Goal: Task Accomplishment & Management: Complete application form

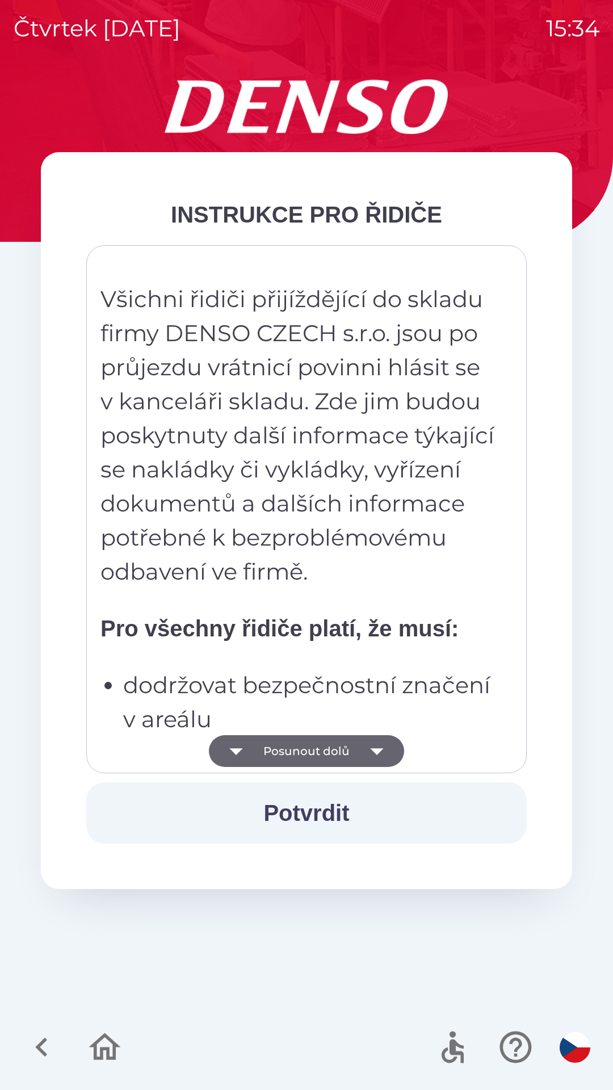
click at [316, 744] on button "Posunout dolů" at bounding box center [306, 751] width 195 height 32
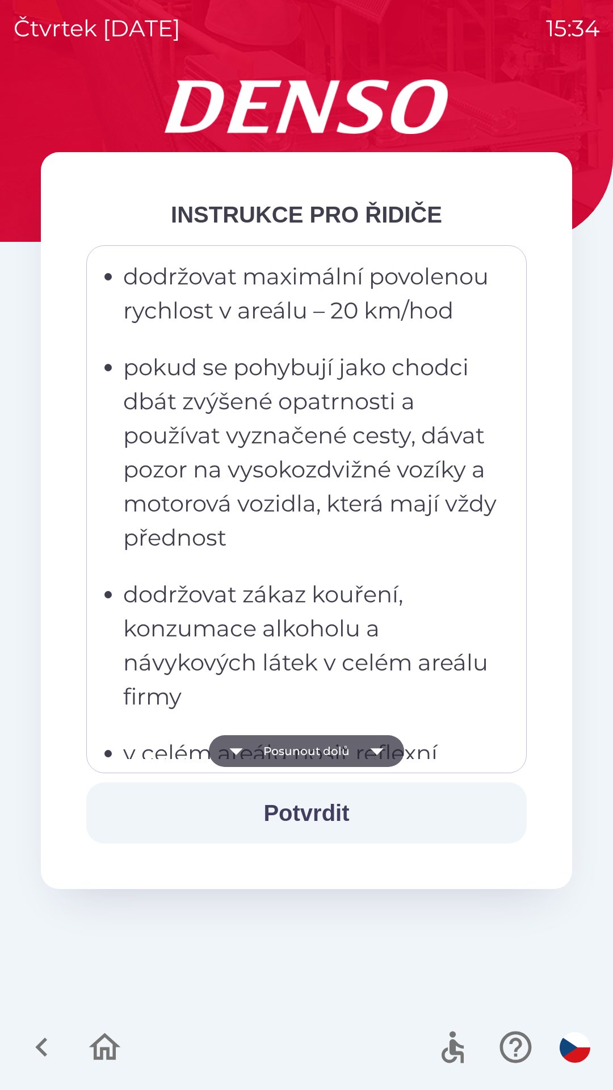
click at [316, 757] on button "Posunout dolů" at bounding box center [306, 751] width 195 height 32
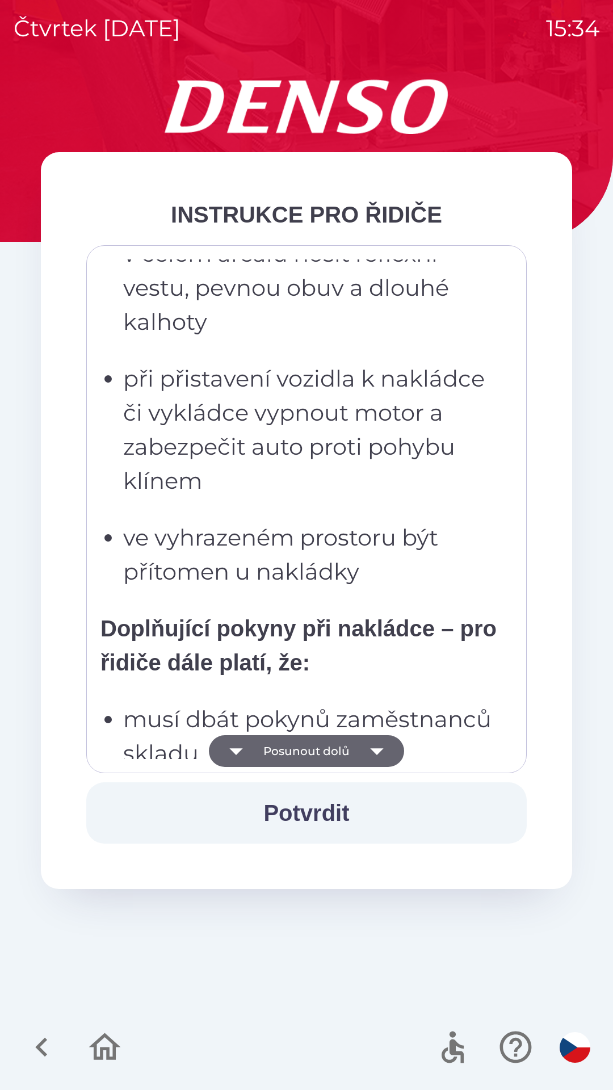
click at [315, 744] on button "Posunout dolů" at bounding box center [306, 751] width 195 height 32
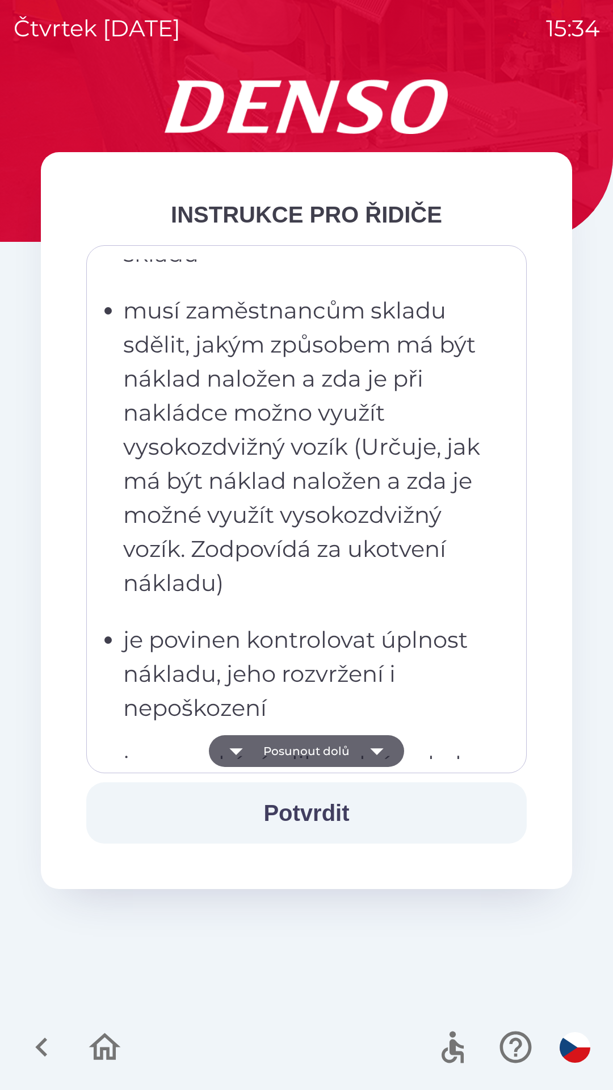
click at [315, 746] on button "Posunout dolů" at bounding box center [306, 751] width 195 height 32
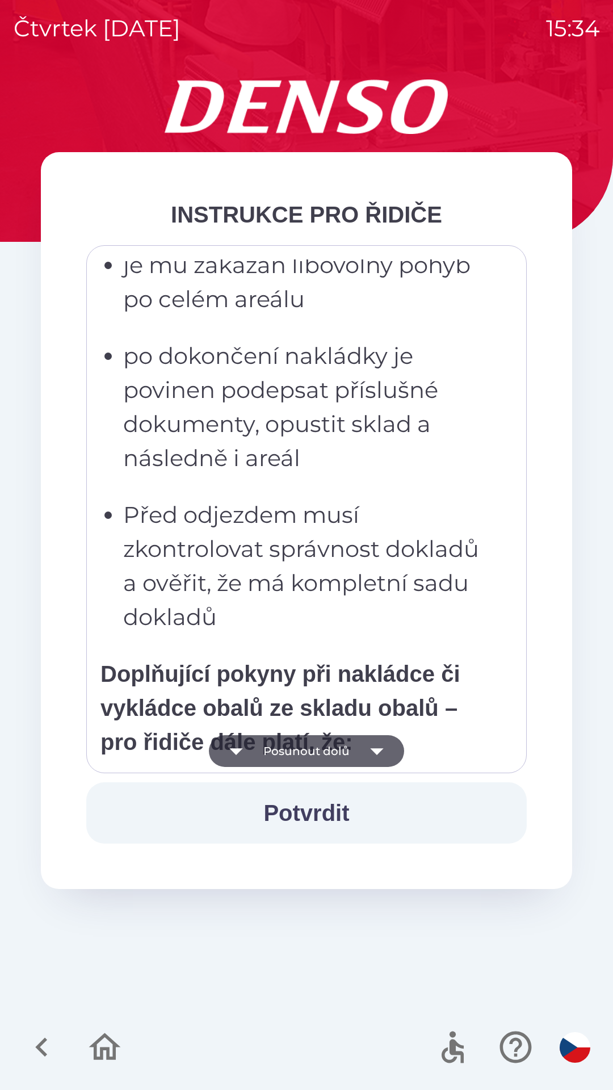
click at [317, 754] on button "Posunout dolů" at bounding box center [306, 751] width 195 height 32
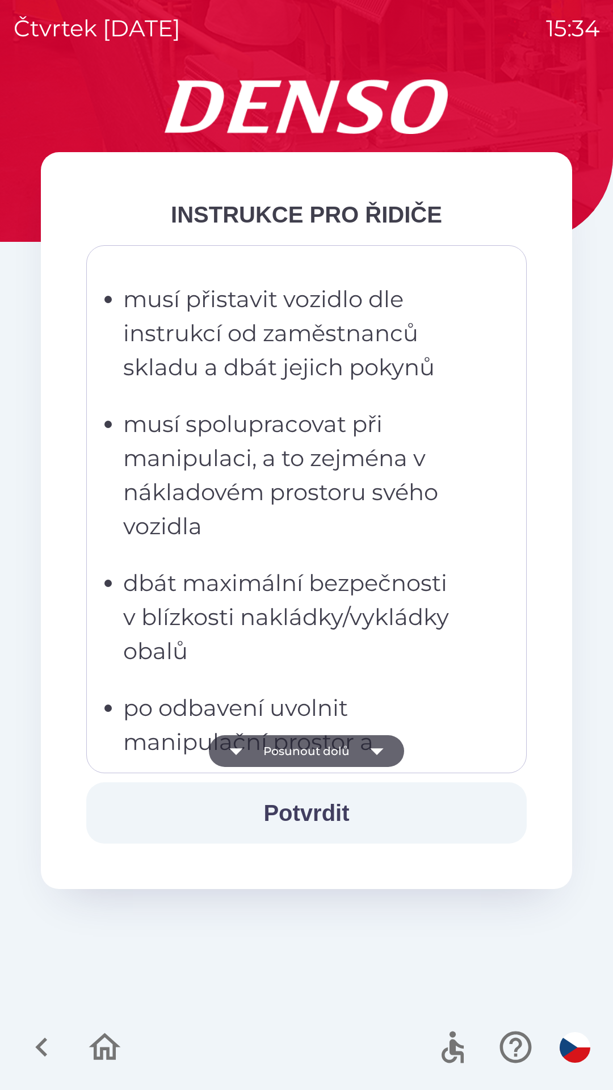
click at [316, 754] on button "Posunout dolů" at bounding box center [306, 751] width 195 height 32
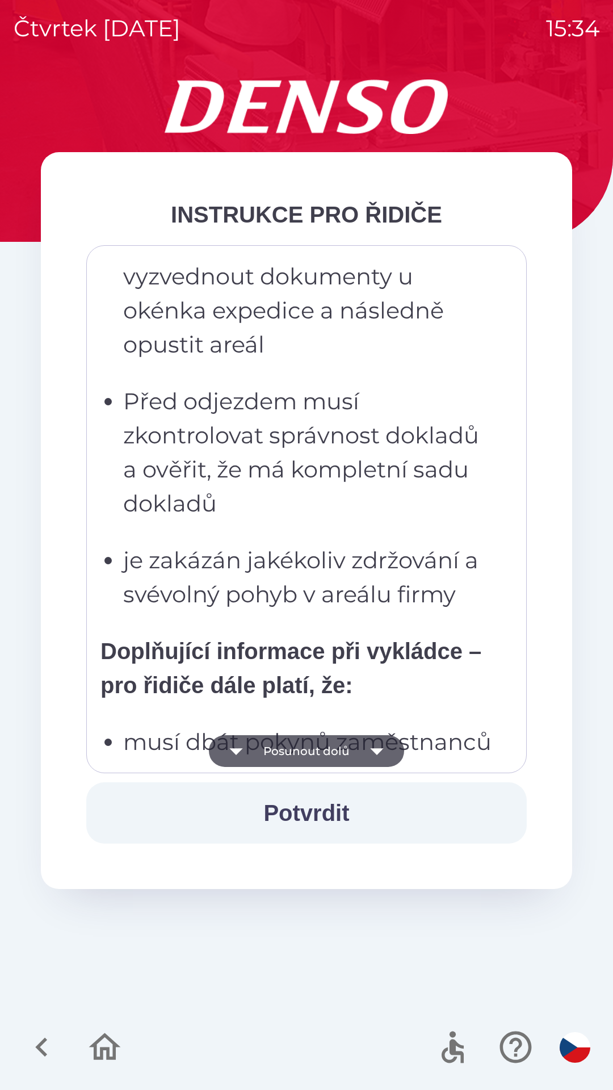
click at [314, 754] on button "Posunout dolů" at bounding box center [306, 751] width 195 height 32
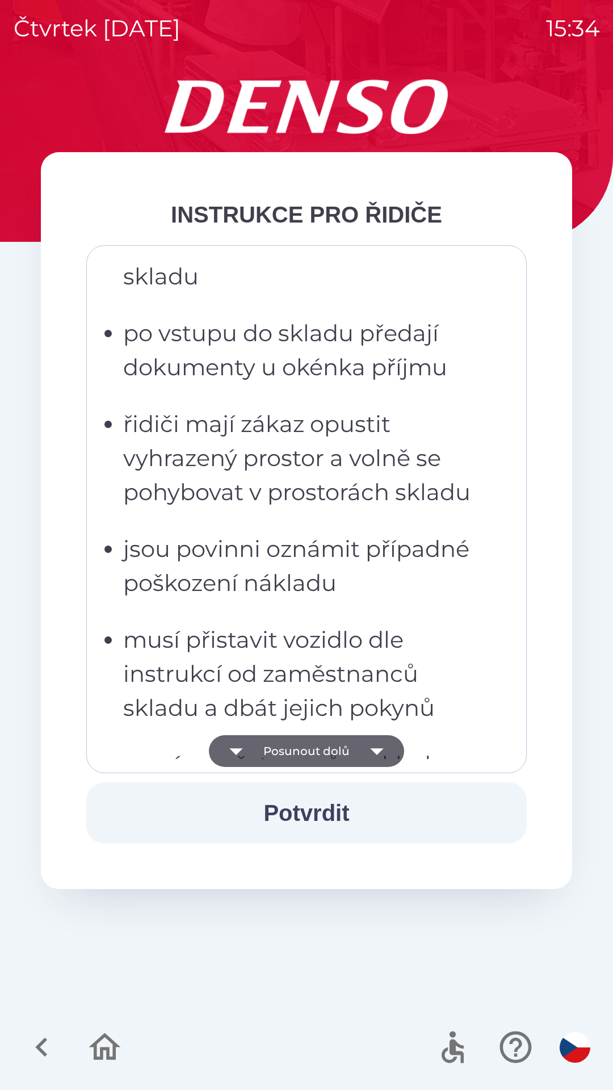
click at [313, 750] on button "Posunout dolů" at bounding box center [306, 751] width 195 height 32
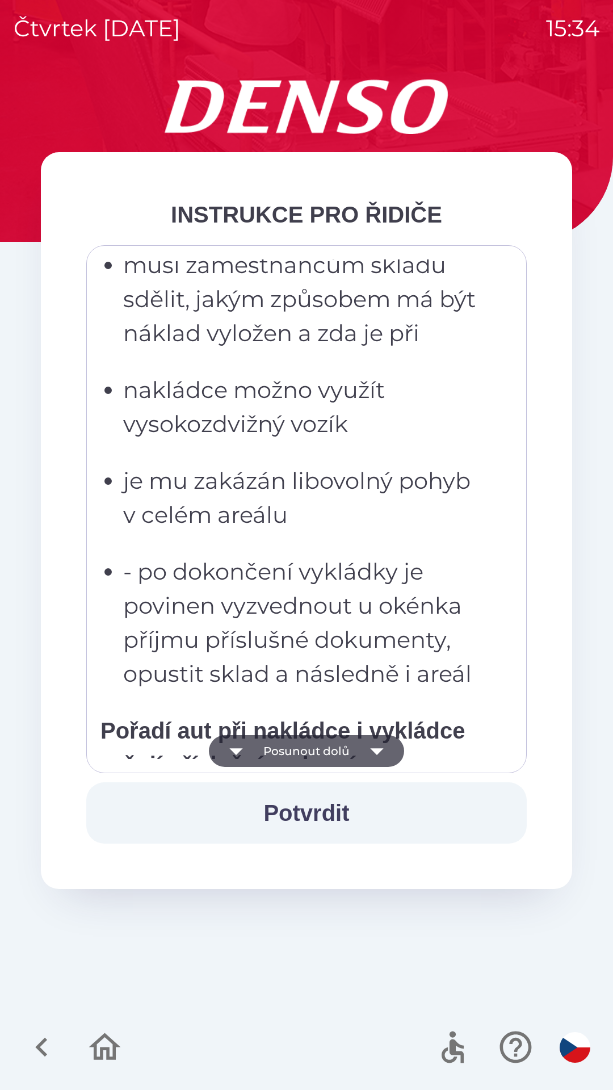
click at [310, 750] on button "Posunout dolů" at bounding box center [306, 751] width 195 height 32
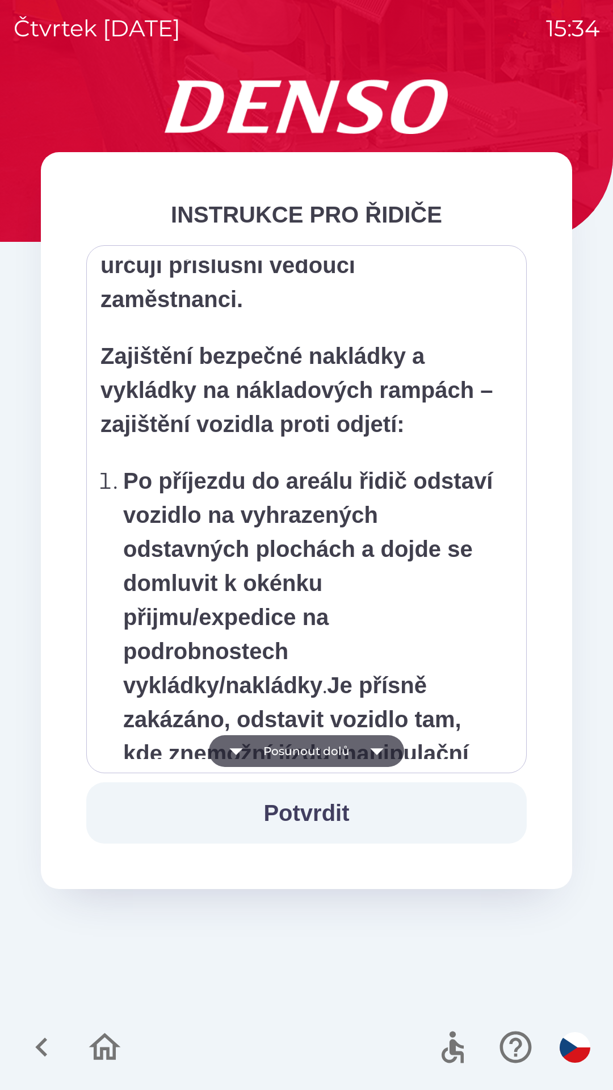
click at [309, 747] on button "Posunout dolů" at bounding box center [306, 751] width 195 height 32
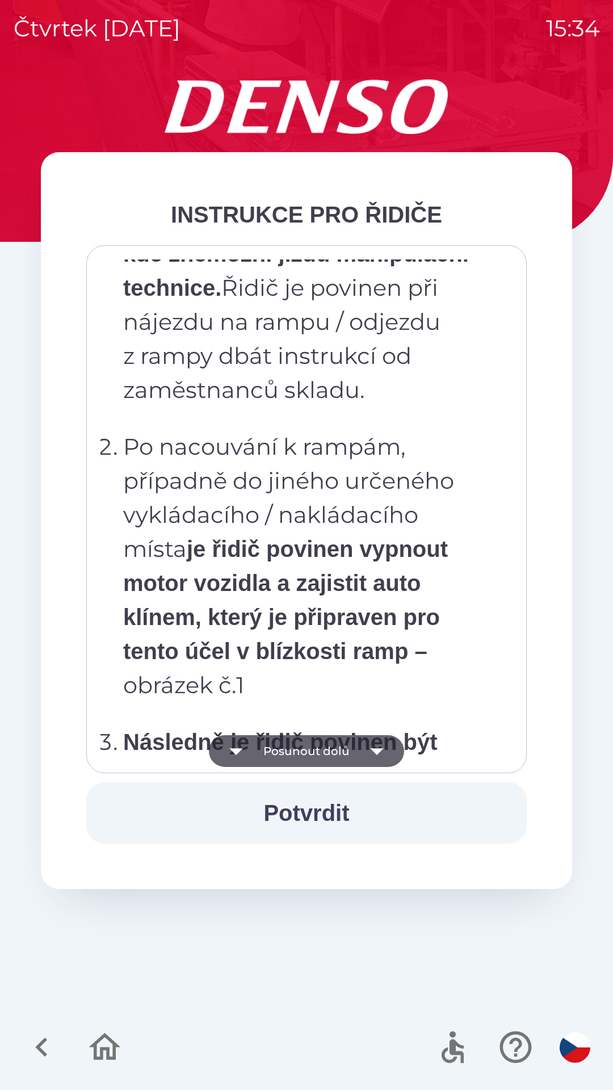
click at [308, 748] on button "Posunout dolů" at bounding box center [306, 751] width 195 height 32
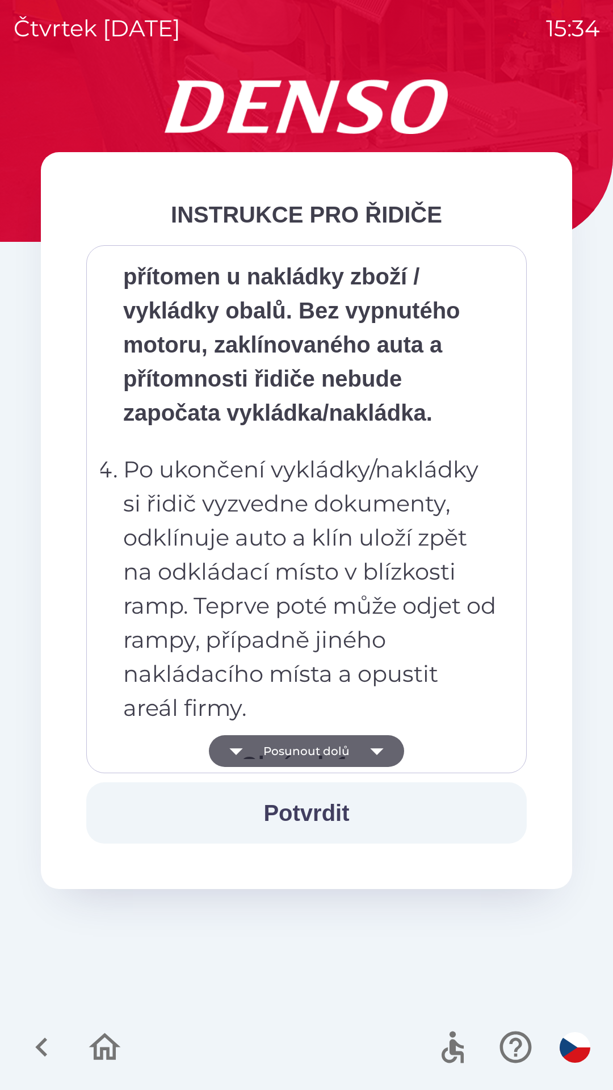
click at [309, 747] on button "Posunout dolů" at bounding box center [306, 751] width 195 height 32
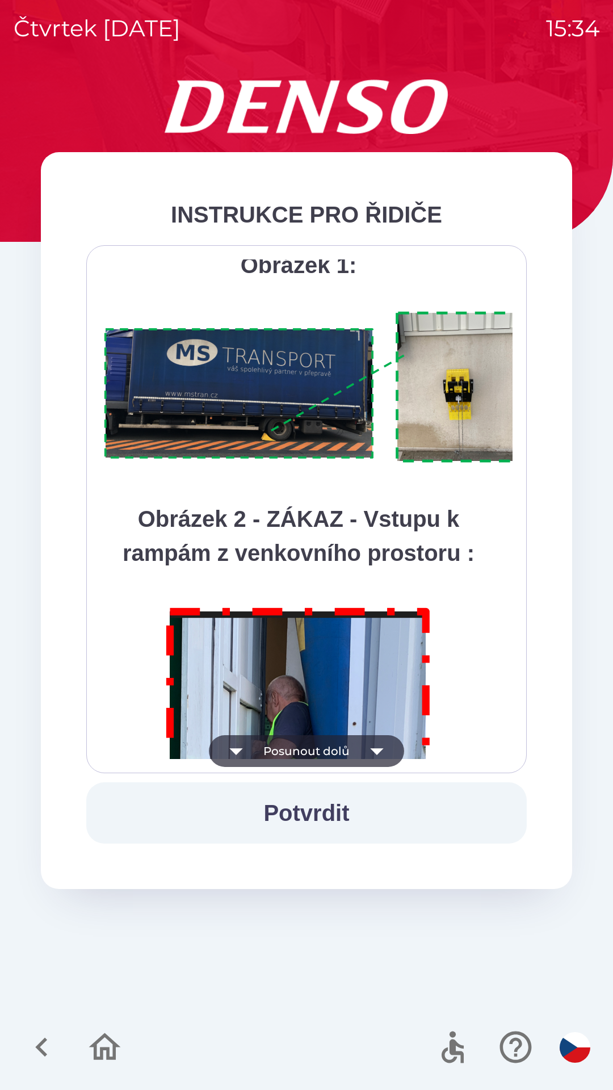
click at [309, 747] on button "Posunout dolů" at bounding box center [306, 751] width 195 height 32
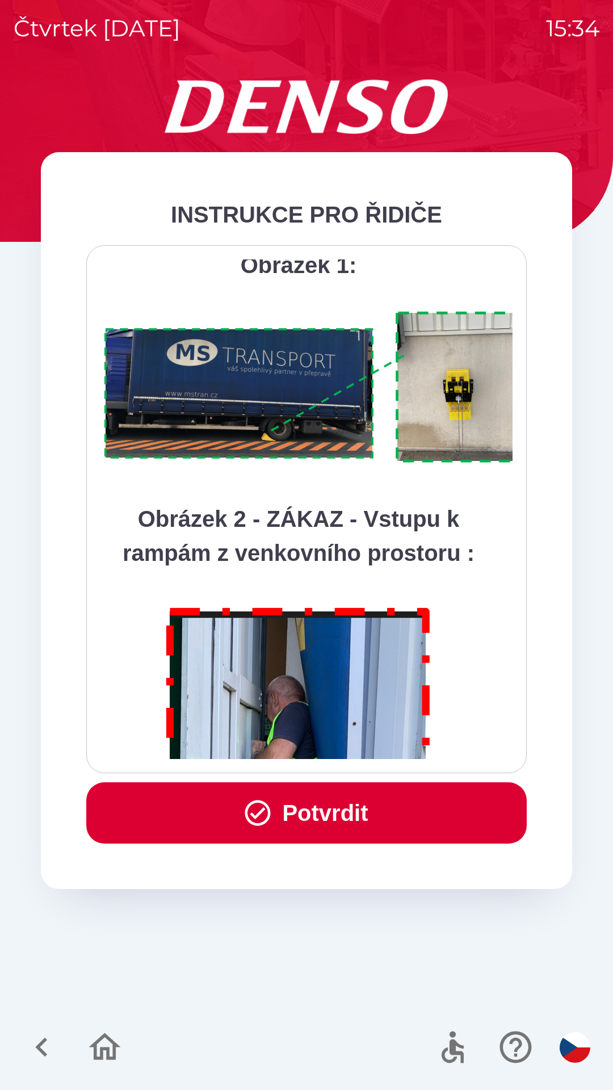
scroll to position [6381, 0]
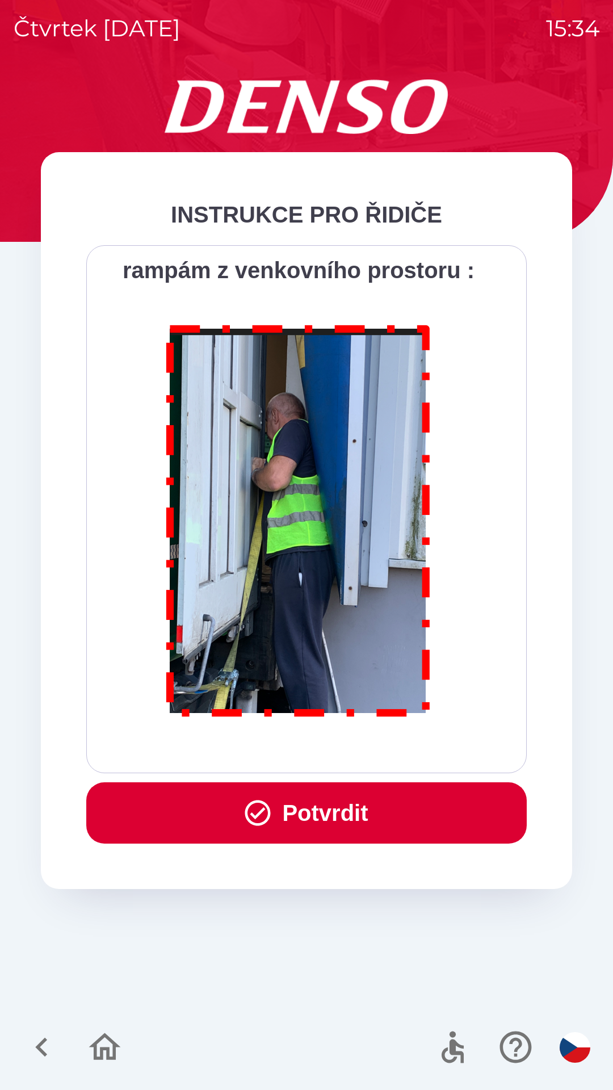
click at [308, 751] on div "Všichni řidiči přijíždějící do skladu firmy DENSO CZECH s.r.o. jsou po průjezdu…" at bounding box center [307, 510] width 412 height 500
click at [312, 741] on div "Všichni řidiči přijíždějící do skladu firmy DENSO CZECH s.r.o. jsou po průjezdu…" at bounding box center [307, 510] width 412 height 500
click at [313, 802] on button "Potvrdit" at bounding box center [306, 812] width 441 height 61
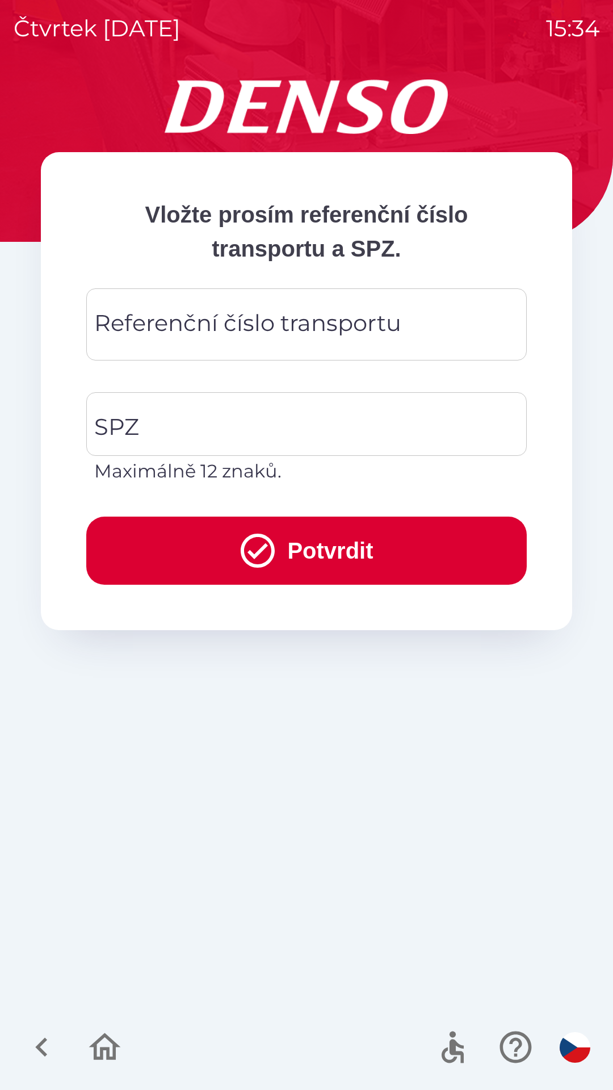
click at [251, 334] on div "Referenční číslo transportu Referenční číslo transportu" at bounding box center [306, 324] width 441 height 72
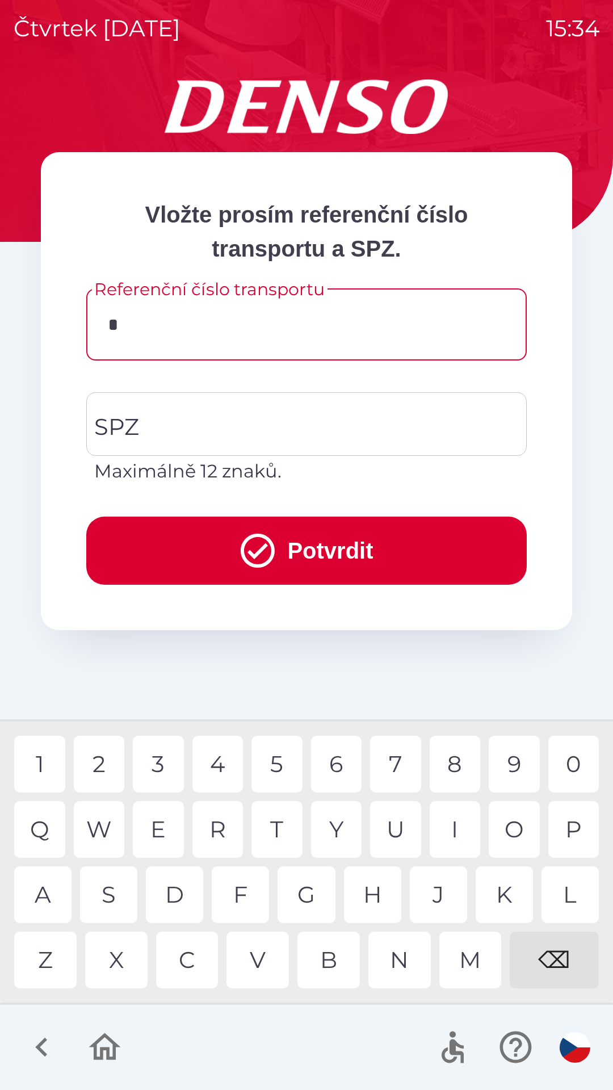
click at [195, 966] on div "C" at bounding box center [187, 960] width 62 height 57
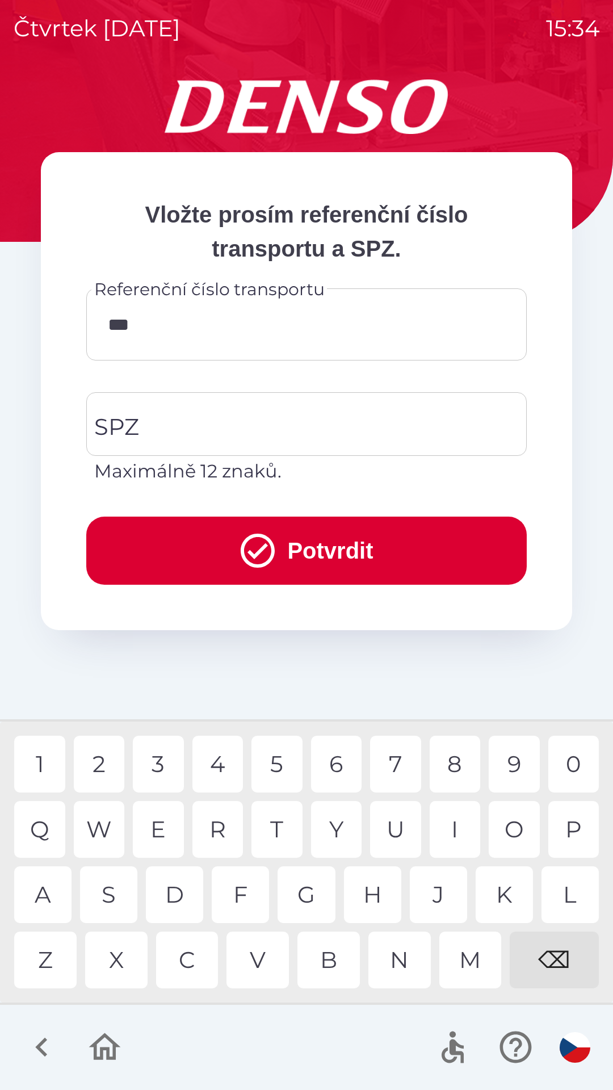
click at [334, 968] on div "B" at bounding box center [329, 960] width 62 height 57
click at [572, 759] on div "0" at bounding box center [574, 764] width 51 height 57
click at [216, 762] on div "4" at bounding box center [217, 764] width 51 height 57
click at [108, 834] on div "W" at bounding box center [99, 829] width 51 height 57
type input "*********"
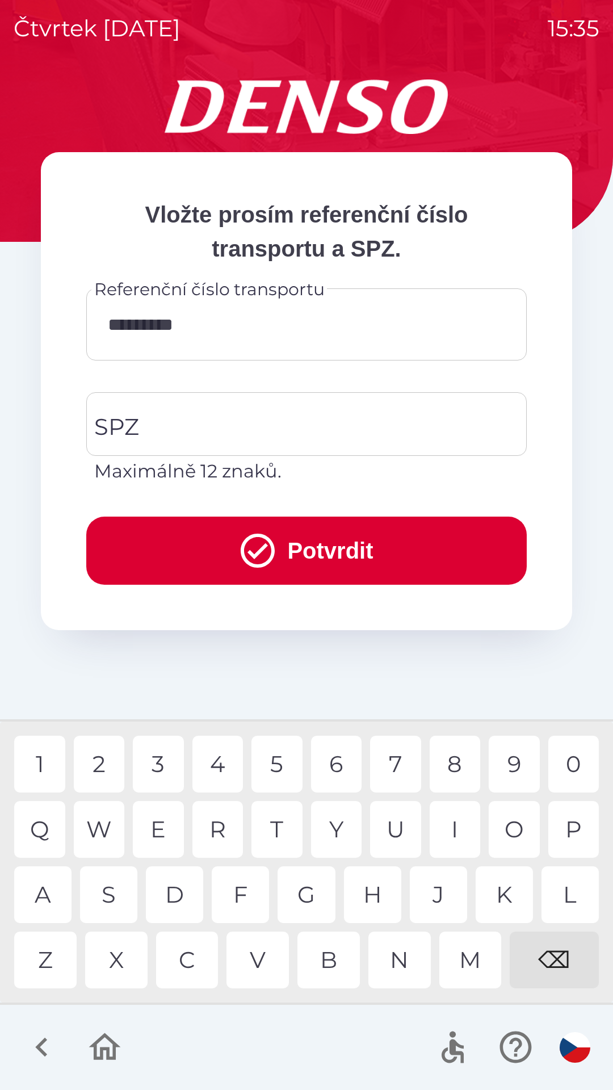
click at [457, 766] on div "8" at bounding box center [455, 764] width 51 height 57
click at [223, 424] on input "SPZ" at bounding box center [297, 423] width 413 height 53
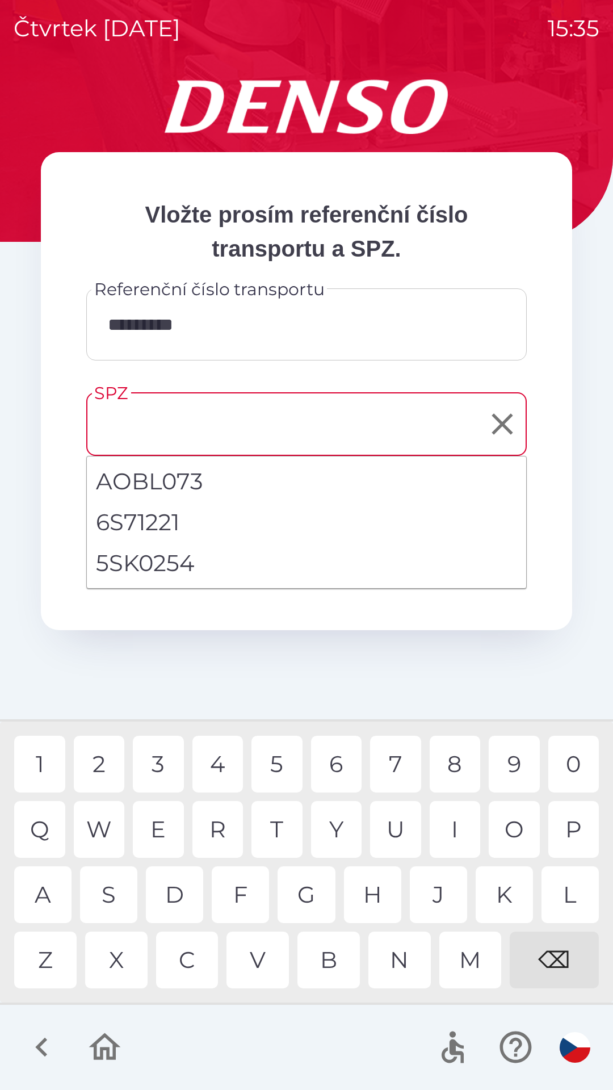
click at [198, 559] on li "5SK0254" at bounding box center [307, 563] width 440 height 41
type input "*******"
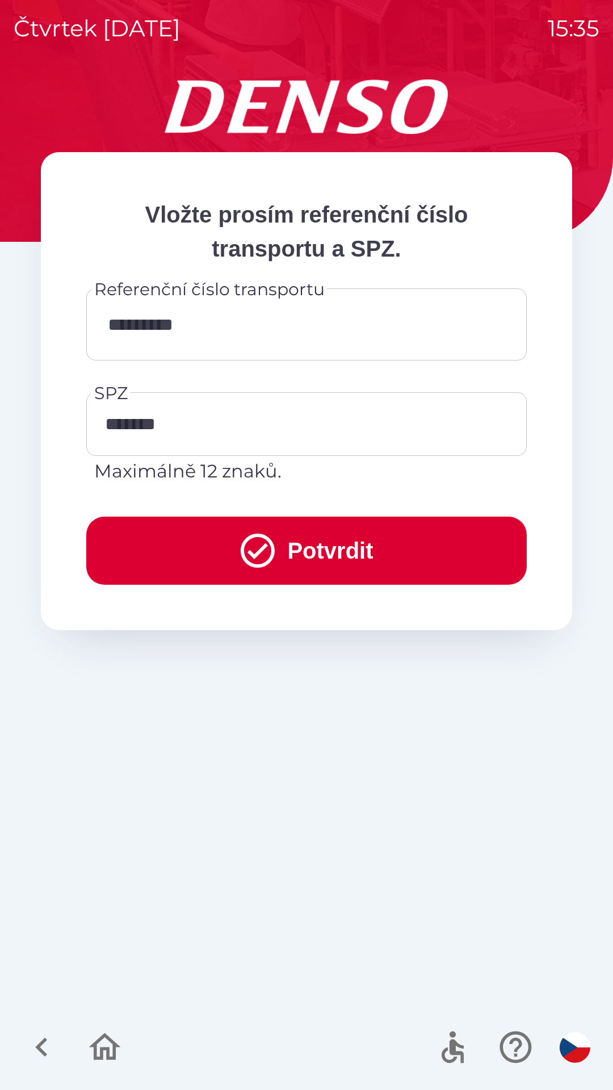
click at [299, 562] on button "Potvrdit" at bounding box center [306, 551] width 441 height 68
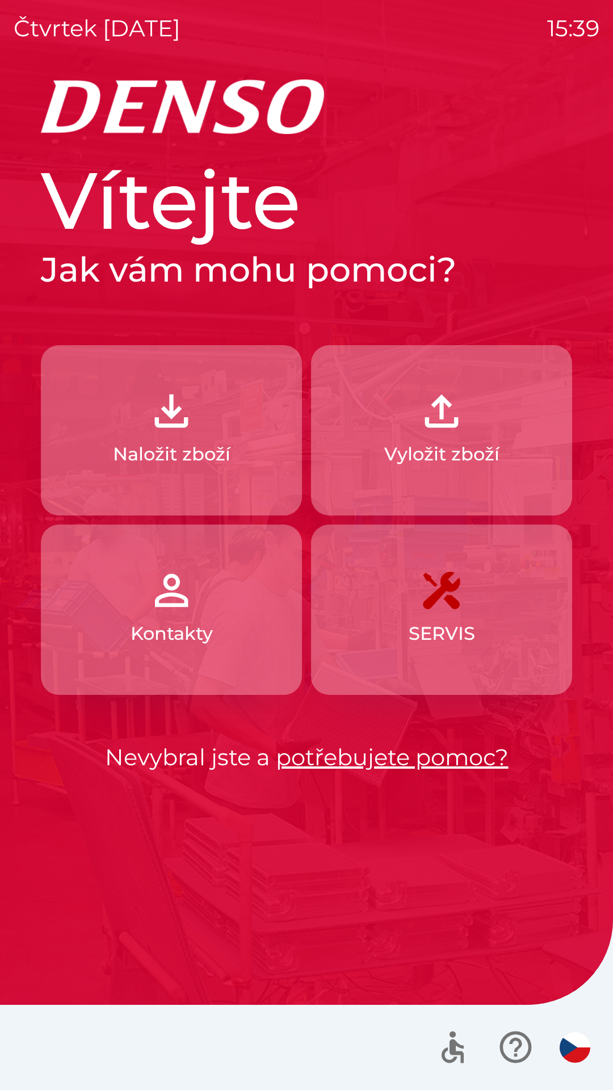
click at [182, 444] on p "Naložit zboží" at bounding box center [172, 454] width 118 height 27
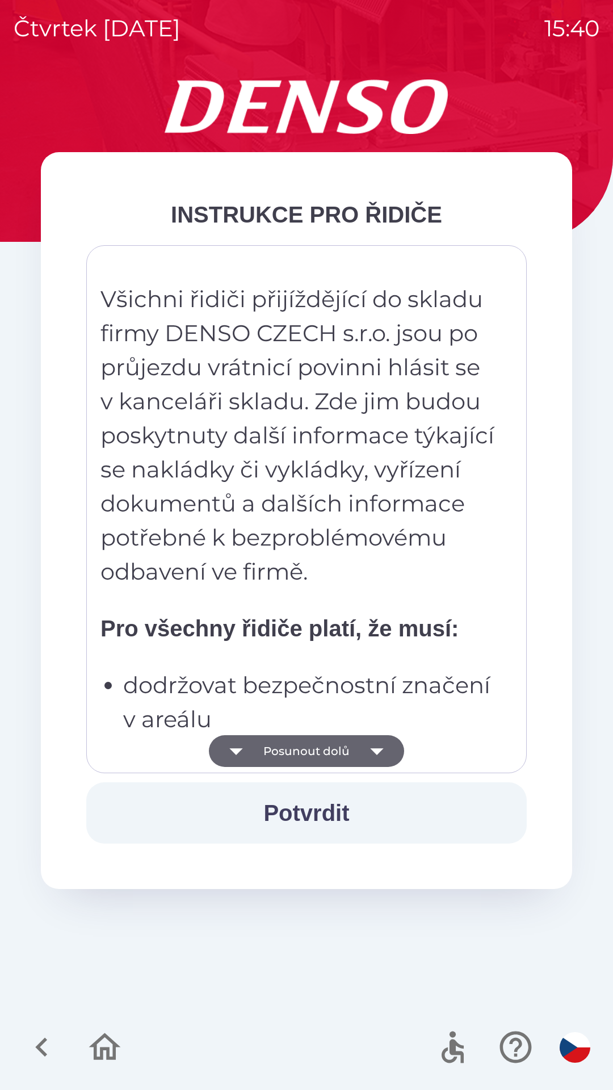
click at [228, 750] on icon "button" at bounding box center [236, 751] width 32 height 32
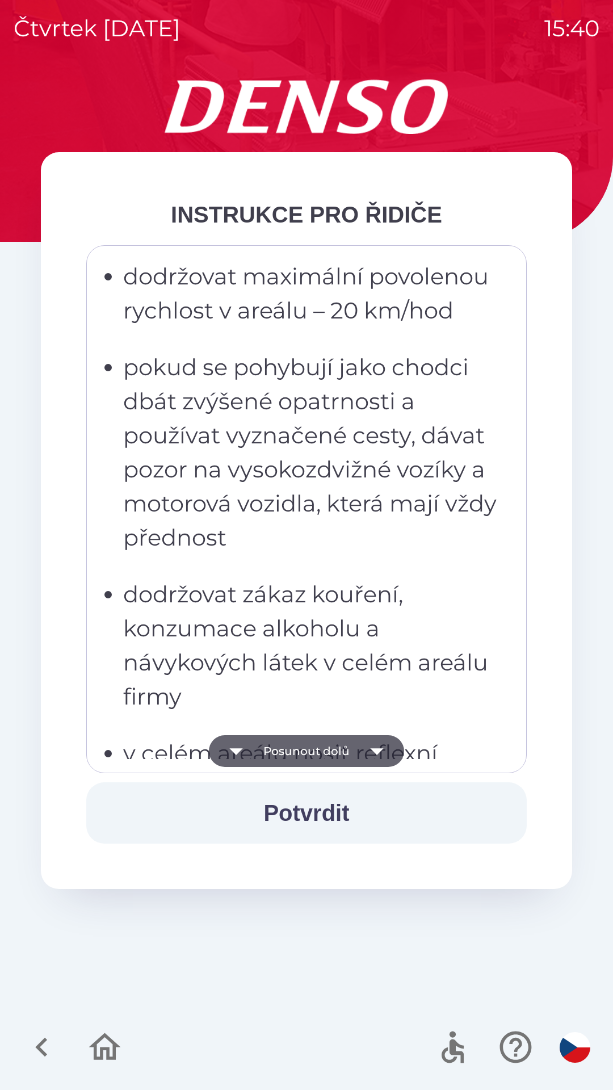
click at [229, 754] on icon "button" at bounding box center [236, 751] width 32 height 32
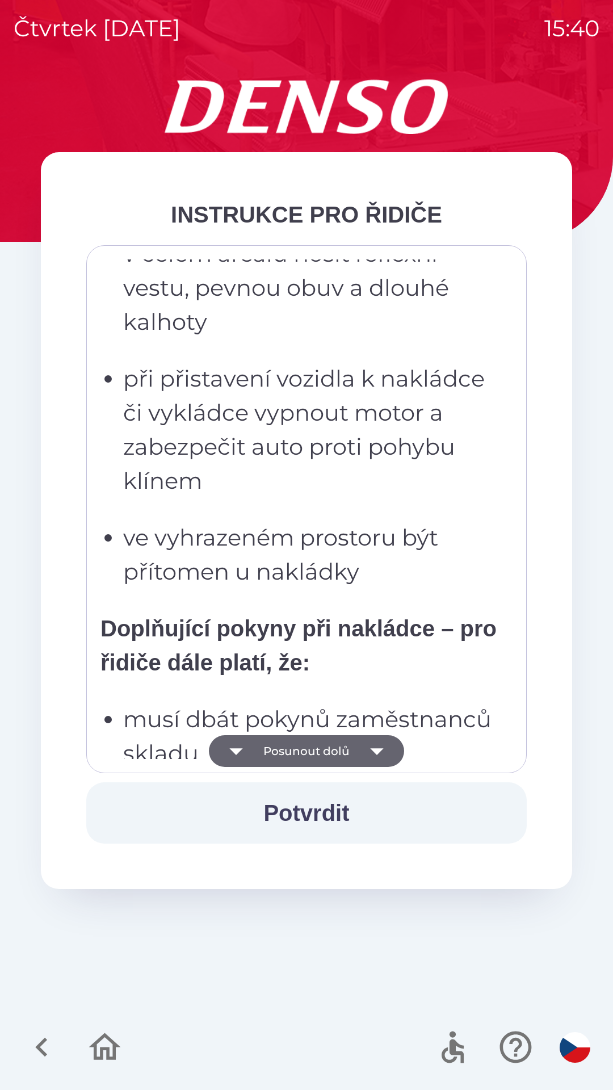
click at [240, 751] on icon "button" at bounding box center [235, 751] width 13 height 7
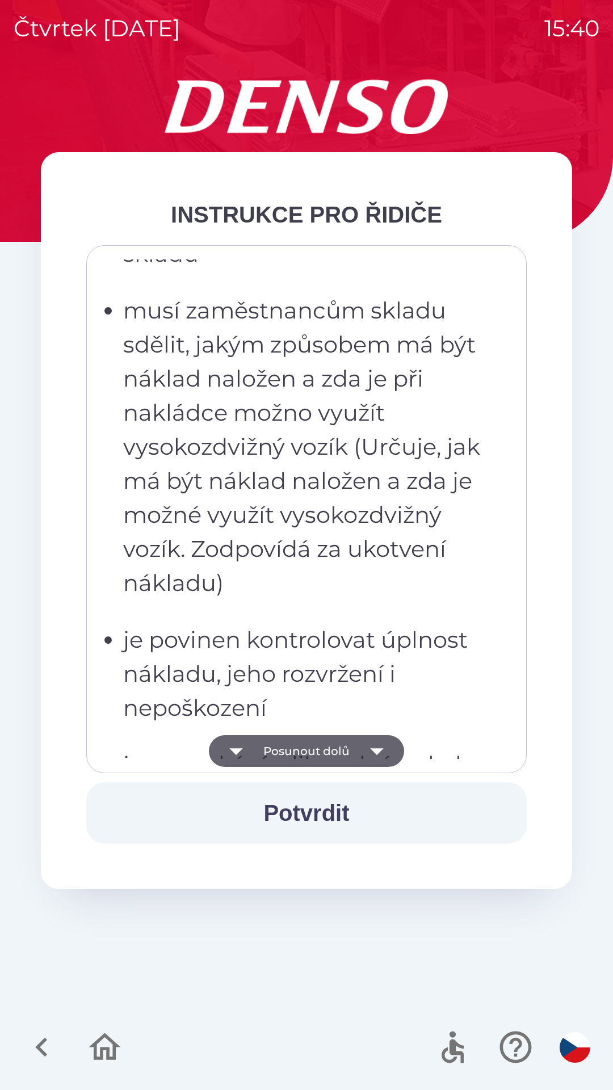
click at [378, 752] on icon "button" at bounding box center [376, 751] width 13 height 7
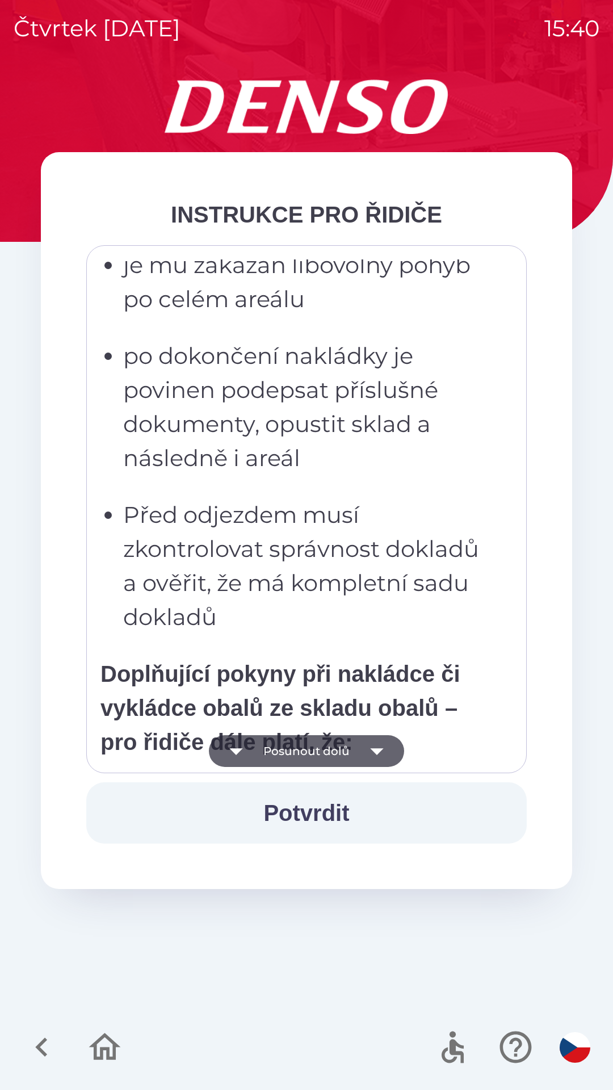
click at [375, 756] on icon "button" at bounding box center [377, 751] width 32 height 32
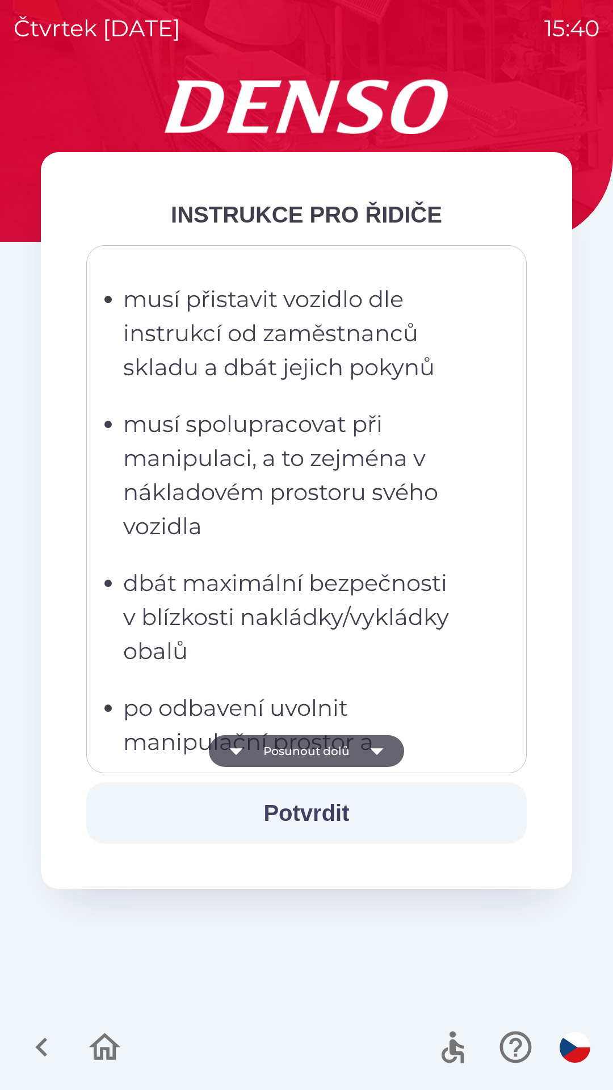
click at [344, 764] on button "Posunout dolů" at bounding box center [306, 751] width 195 height 32
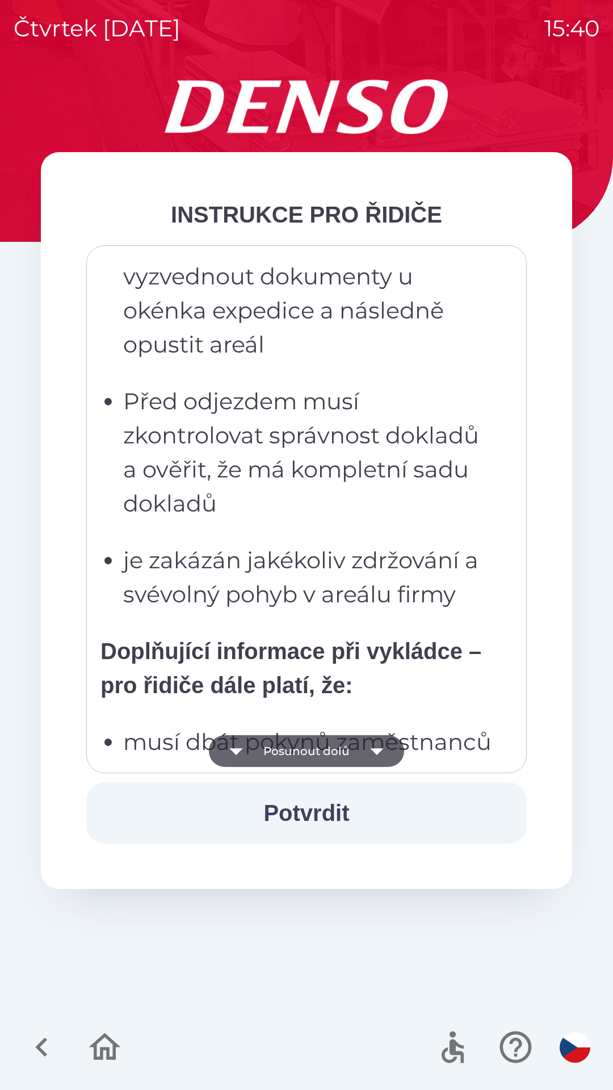
click at [336, 764] on button "Posunout dolů" at bounding box center [306, 751] width 195 height 32
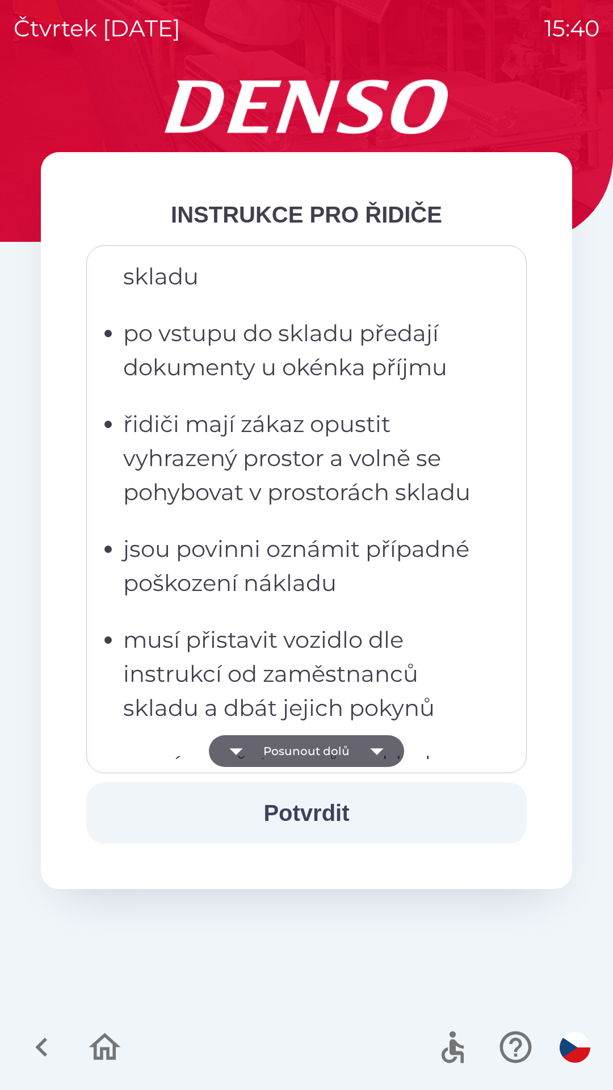
click at [332, 783] on button "Potvrdit" at bounding box center [306, 812] width 441 height 61
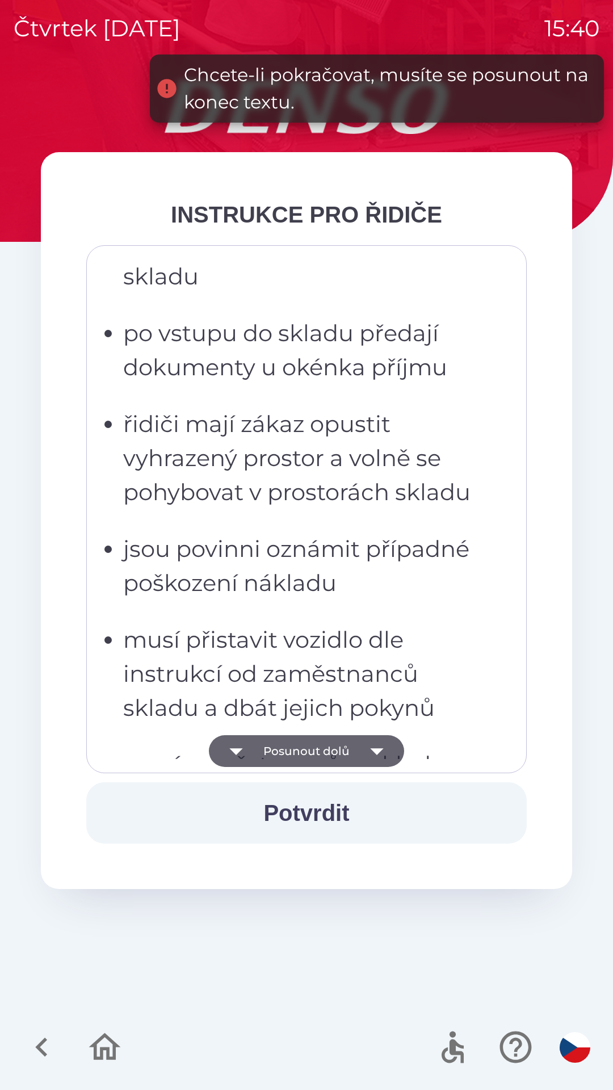
click at [333, 765] on button "Posunout dolů" at bounding box center [306, 751] width 195 height 32
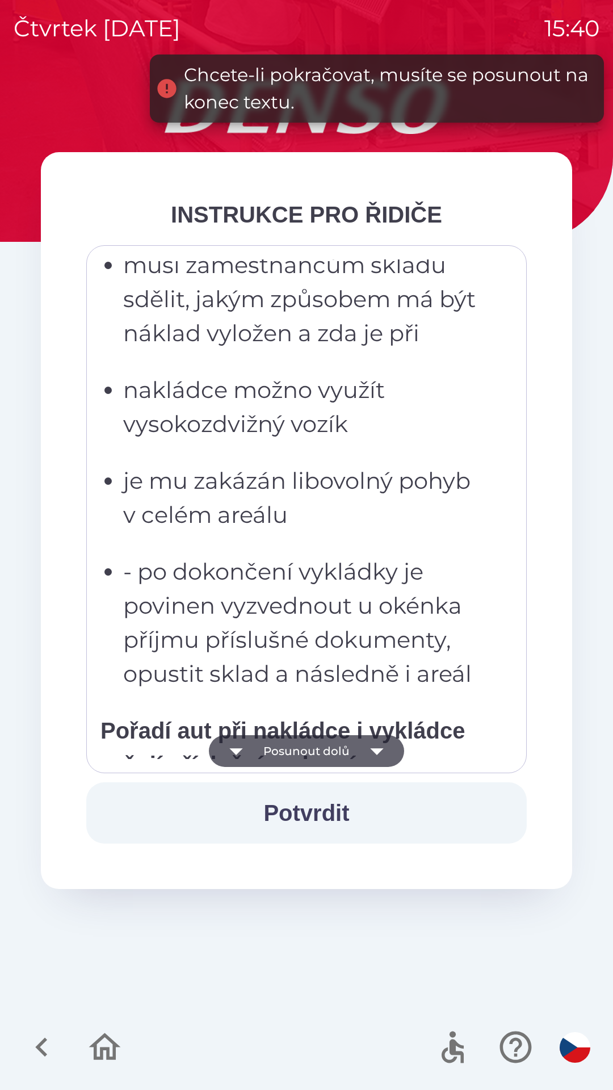
click at [336, 764] on button "Posunout dolů" at bounding box center [306, 751] width 195 height 32
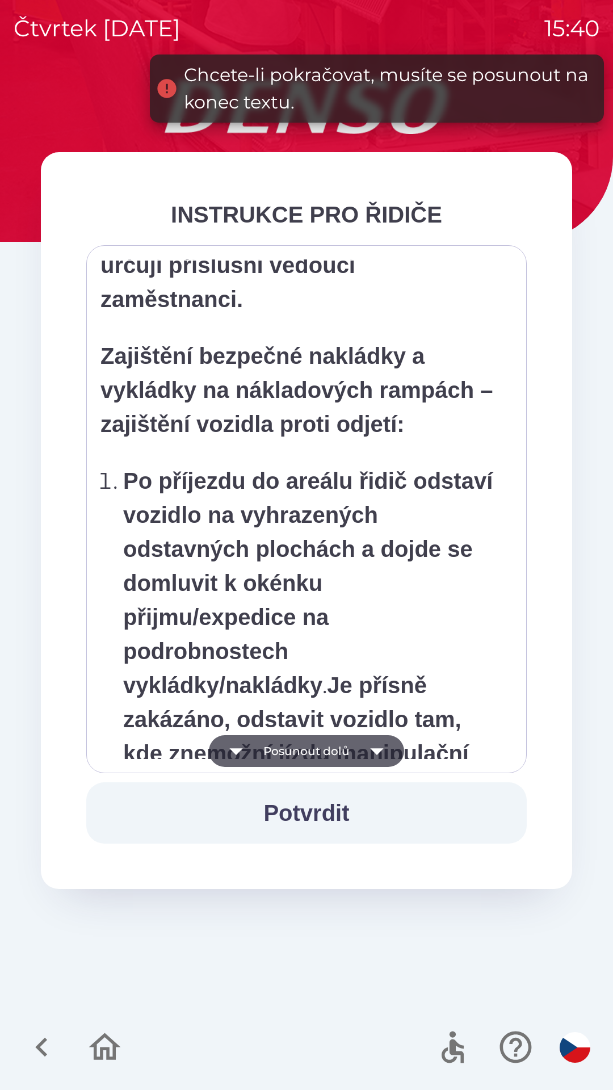
click at [340, 755] on button "Posunout dolů" at bounding box center [306, 751] width 195 height 32
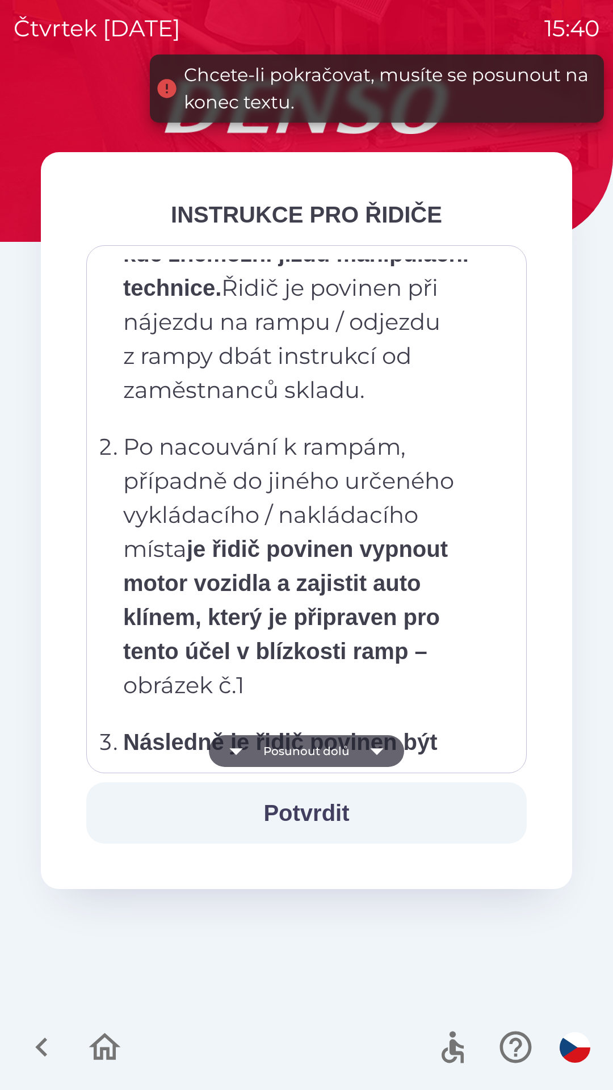
click at [332, 751] on button "Posunout dolů" at bounding box center [306, 751] width 195 height 32
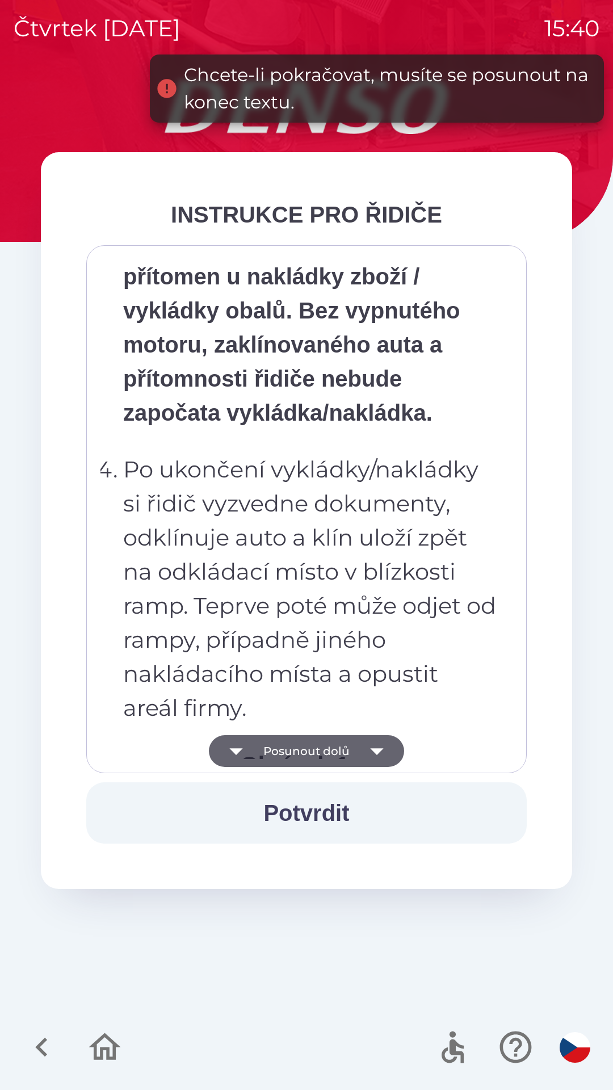
click at [325, 756] on button "Posunout dolů" at bounding box center [306, 751] width 195 height 32
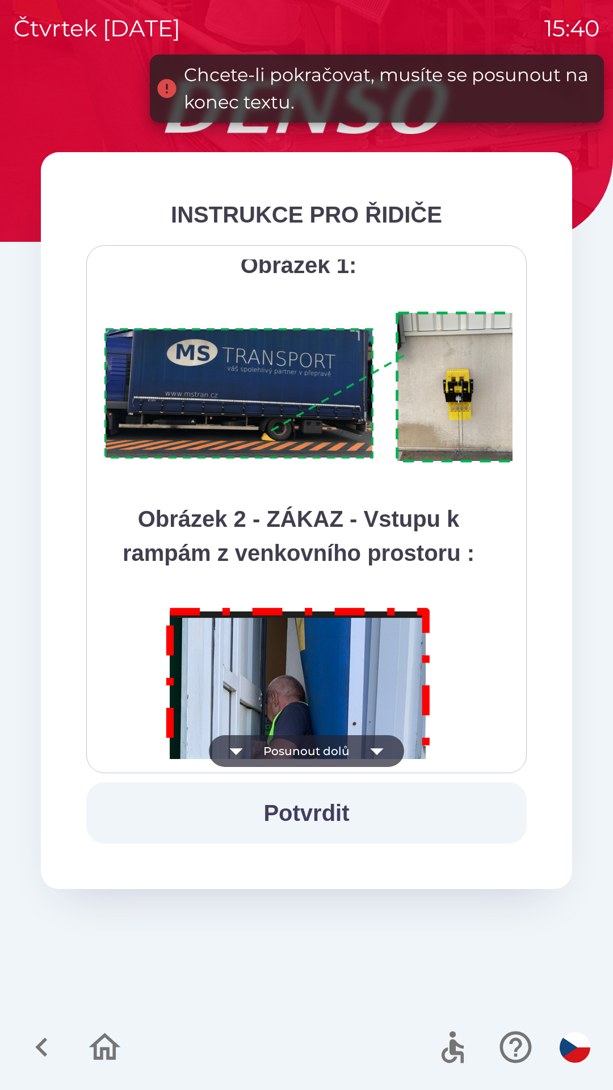
click at [323, 757] on button "Posunout dolů" at bounding box center [306, 751] width 195 height 32
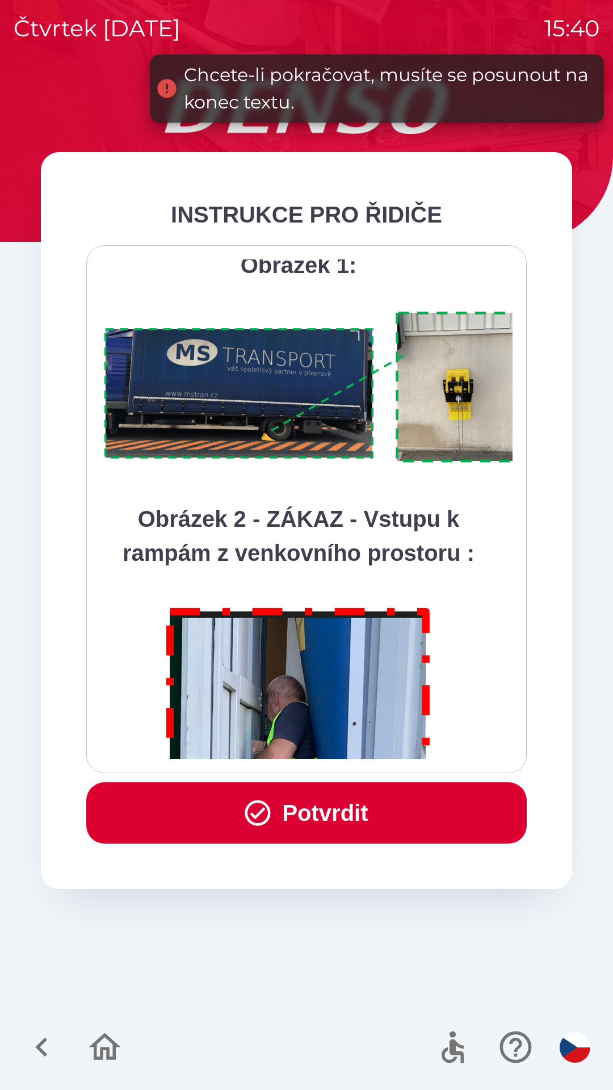
scroll to position [6381, 0]
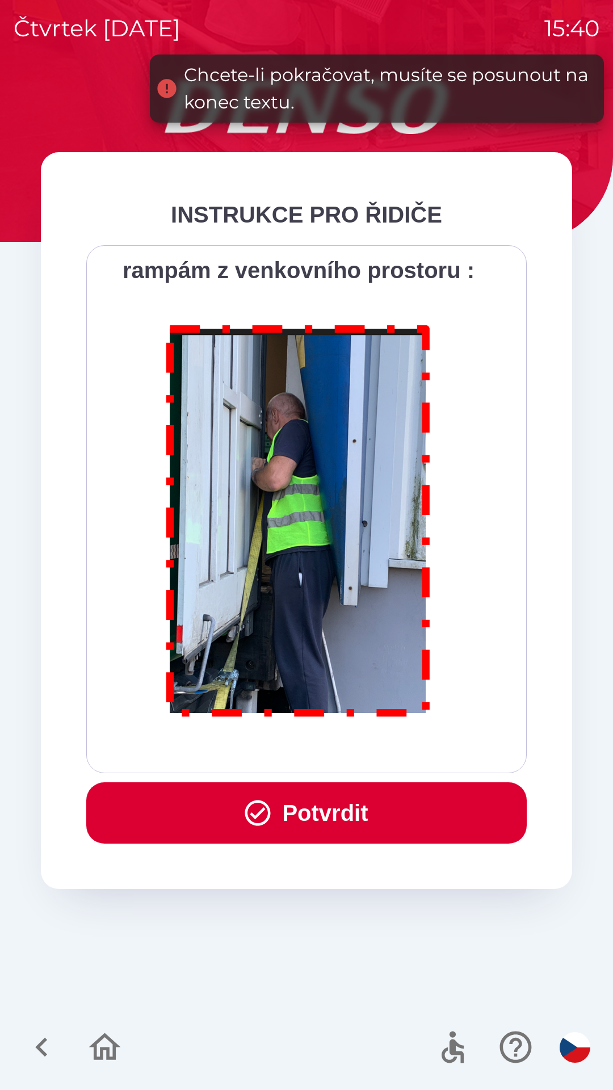
click at [326, 754] on div "Všichni řidiči přijíždějící do skladu firmy DENSO CZECH s.r.o. jsou po průjezdu…" at bounding box center [307, 510] width 412 height 500
click at [284, 831] on button "Potvrdit" at bounding box center [306, 812] width 441 height 61
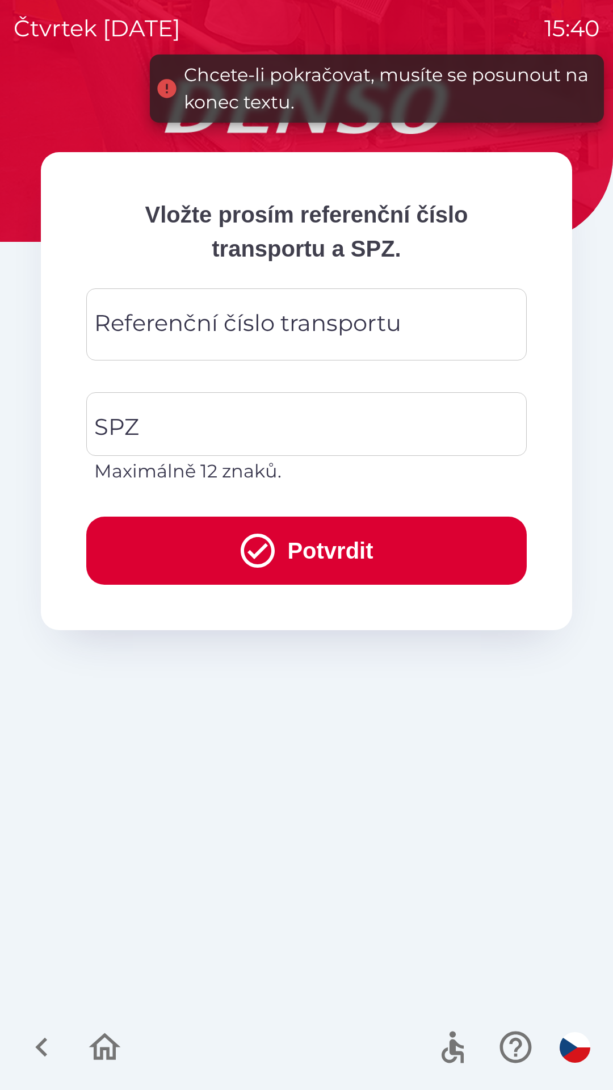
click at [237, 322] on div "Referenční číslo transportu Referenční číslo transportu" at bounding box center [306, 324] width 441 height 72
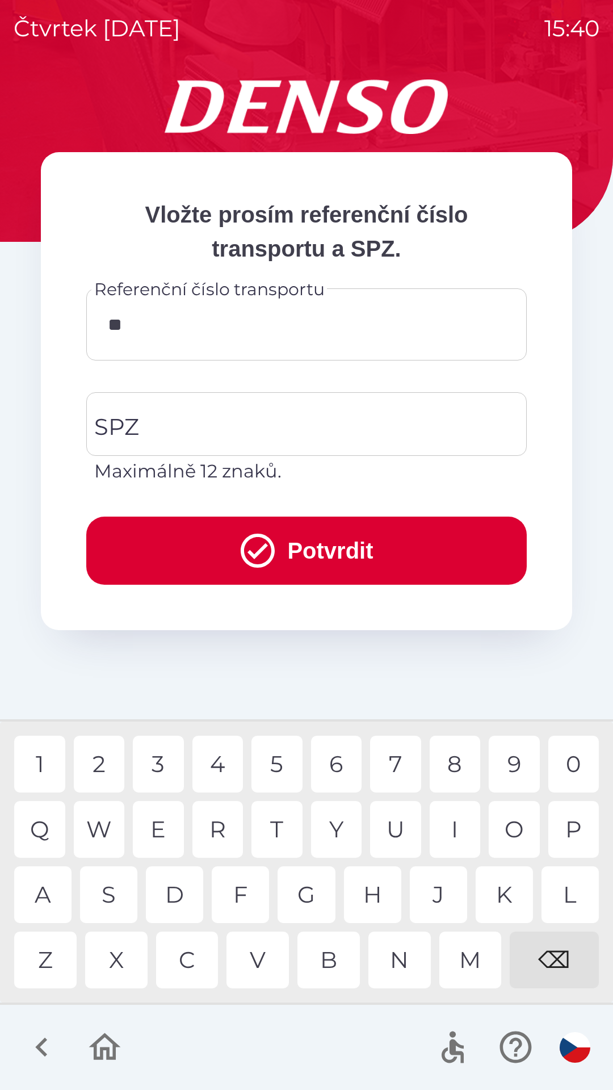
click at [217, 824] on div "R" at bounding box center [217, 829] width 51 height 57
click at [382, 776] on div "7" at bounding box center [395, 764] width 51 height 57
click at [283, 764] on div "5" at bounding box center [277, 764] width 51 height 57
click at [104, 771] on div "2" at bounding box center [99, 764] width 51 height 57
click at [165, 761] on div "3" at bounding box center [158, 764] width 51 height 57
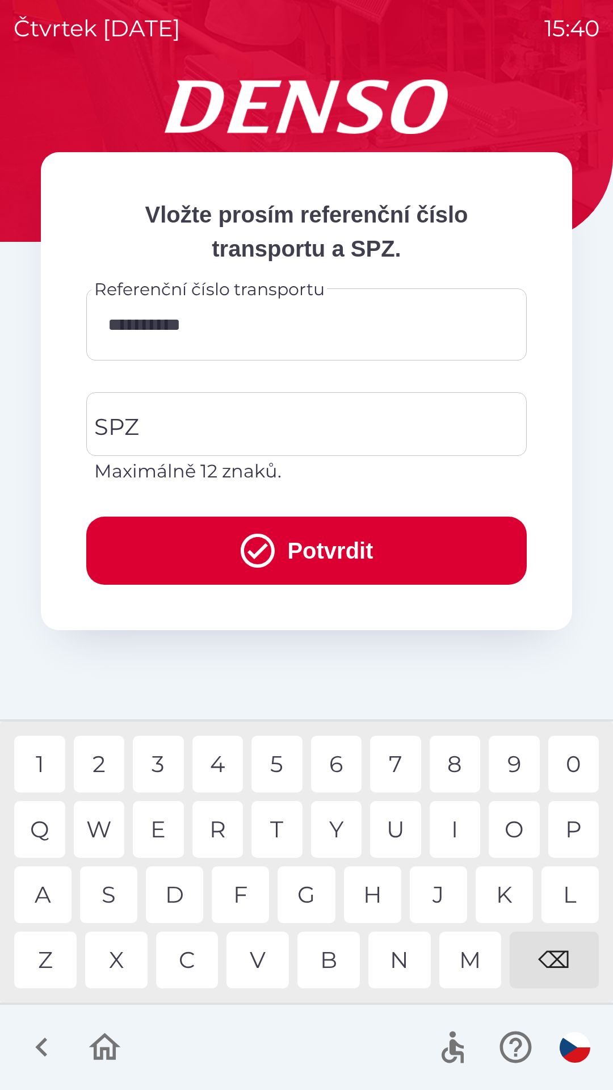
click at [284, 326] on input "**********" at bounding box center [306, 324] width 413 height 45
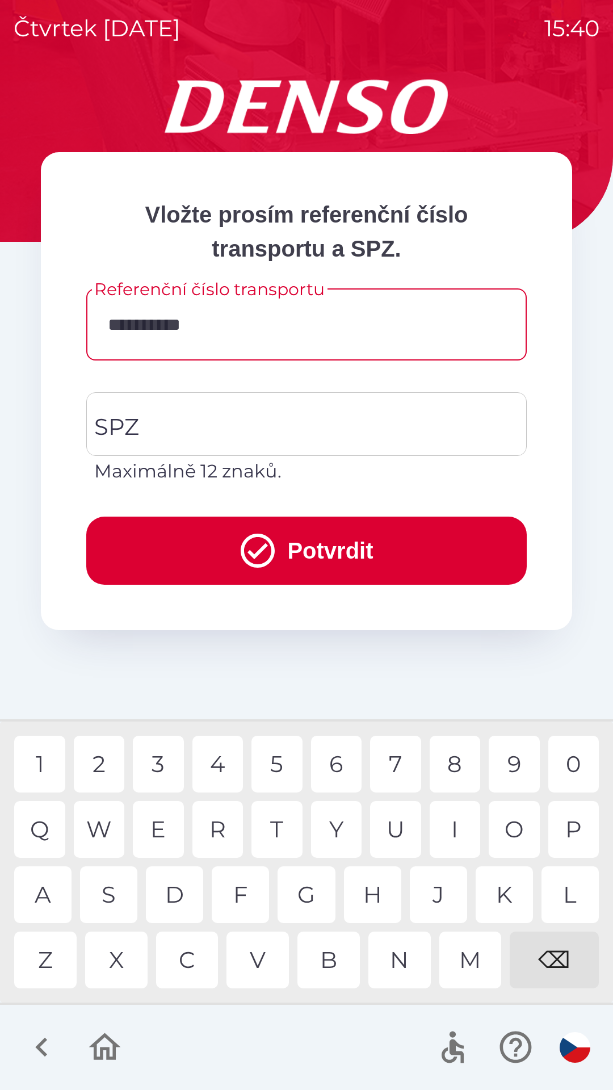
click at [277, 1068] on div at bounding box center [306, 1047] width 613 height 85
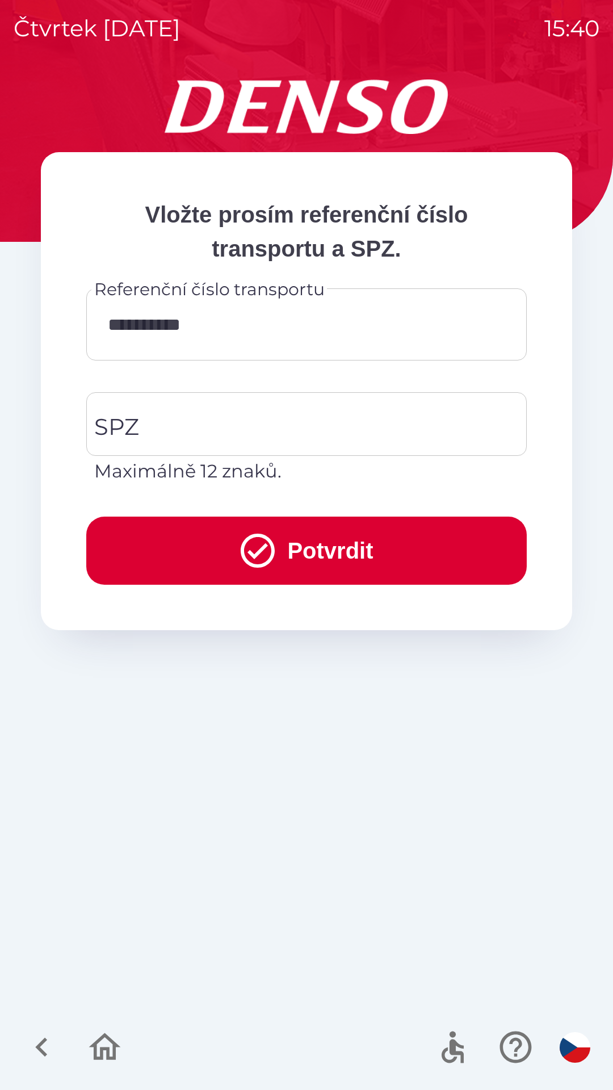
click at [281, 316] on input "**********" at bounding box center [306, 324] width 413 height 45
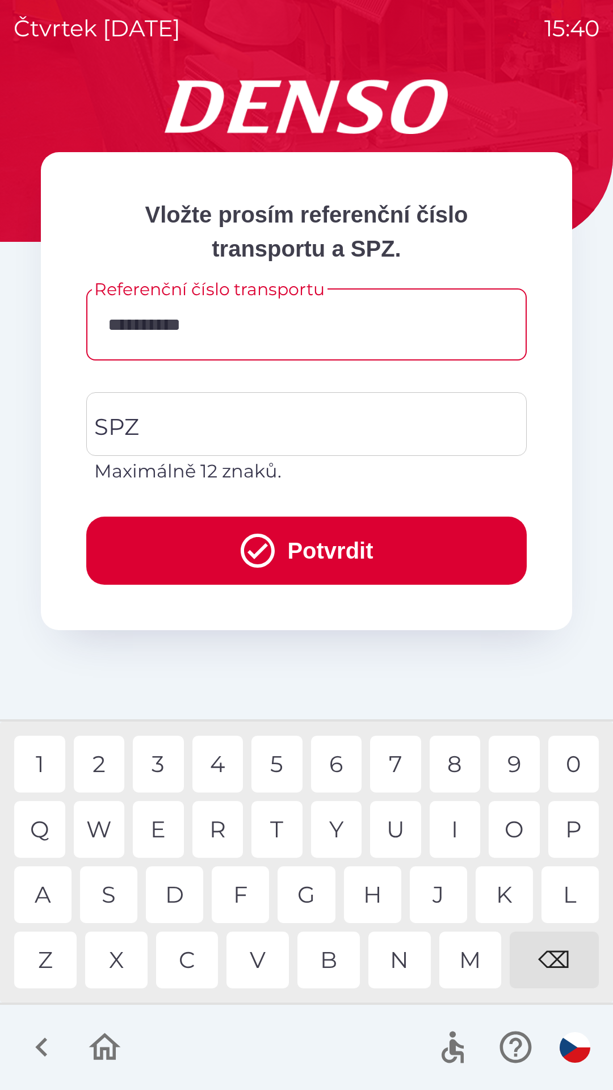
click at [248, 1019] on div at bounding box center [306, 1047] width 613 height 85
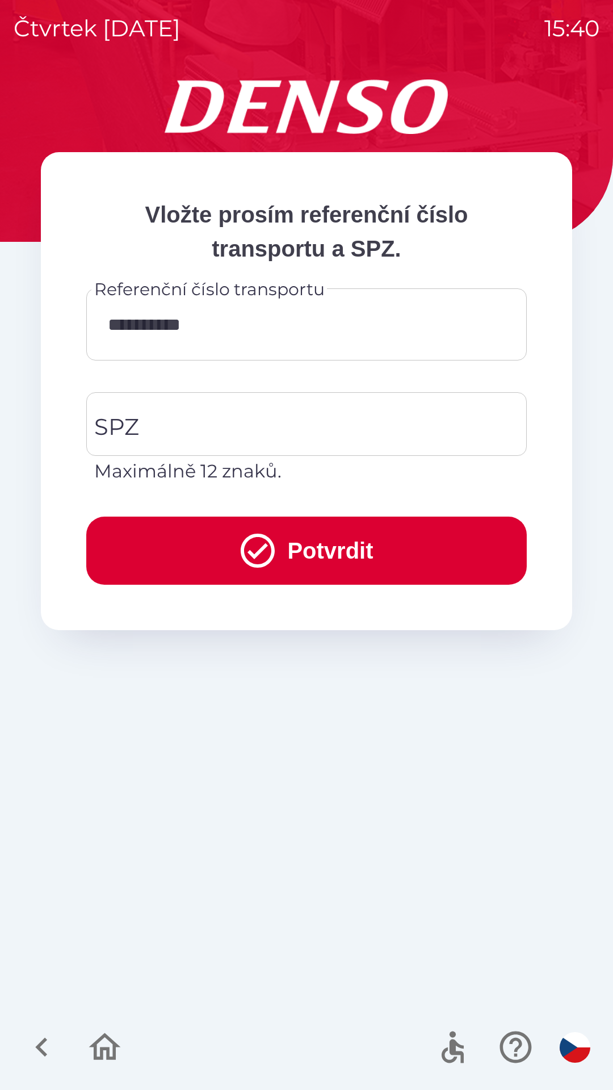
click at [287, 320] on input "**********" at bounding box center [306, 324] width 413 height 45
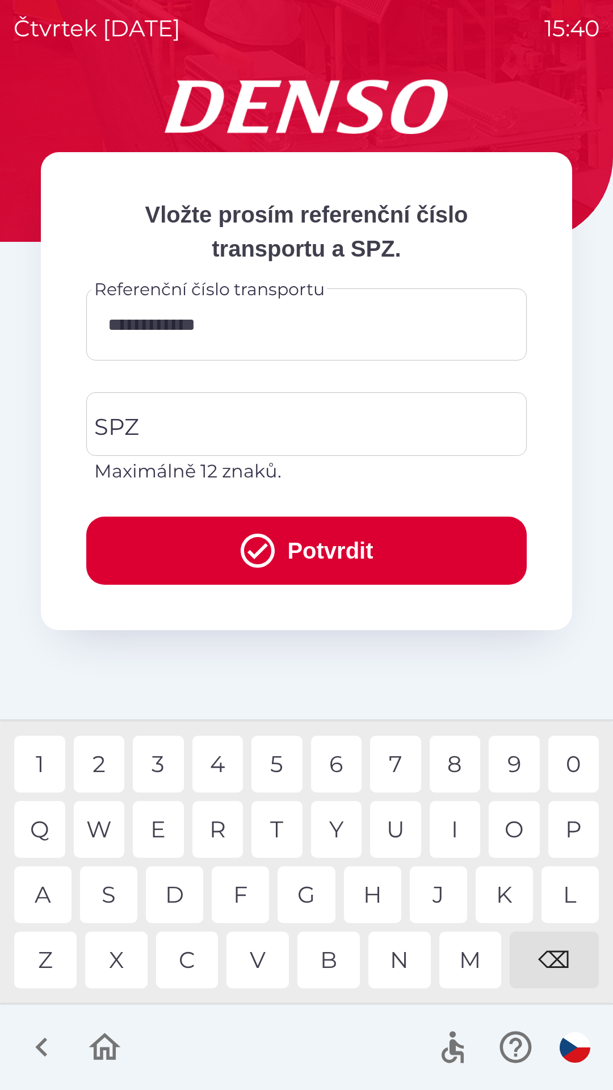
click at [212, 822] on div "R" at bounding box center [217, 829] width 51 height 57
click at [43, 761] on div "1" at bounding box center [39, 764] width 51 height 57
click at [396, 762] on div "7" at bounding box center [395, 764] width 51 height 57
click at [518, 767] on div "9" at bounding box center [514, 764] width 51 height 57
type input "**********"
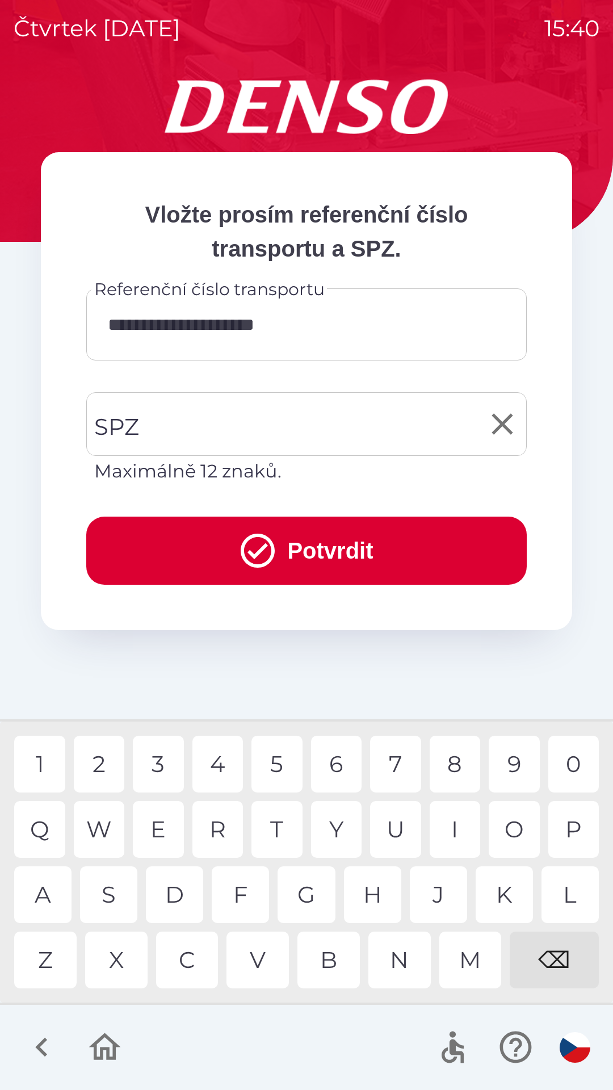
click at [305, 426] on input "SPZ" at bounding box center [297, 423] width 413 height 53
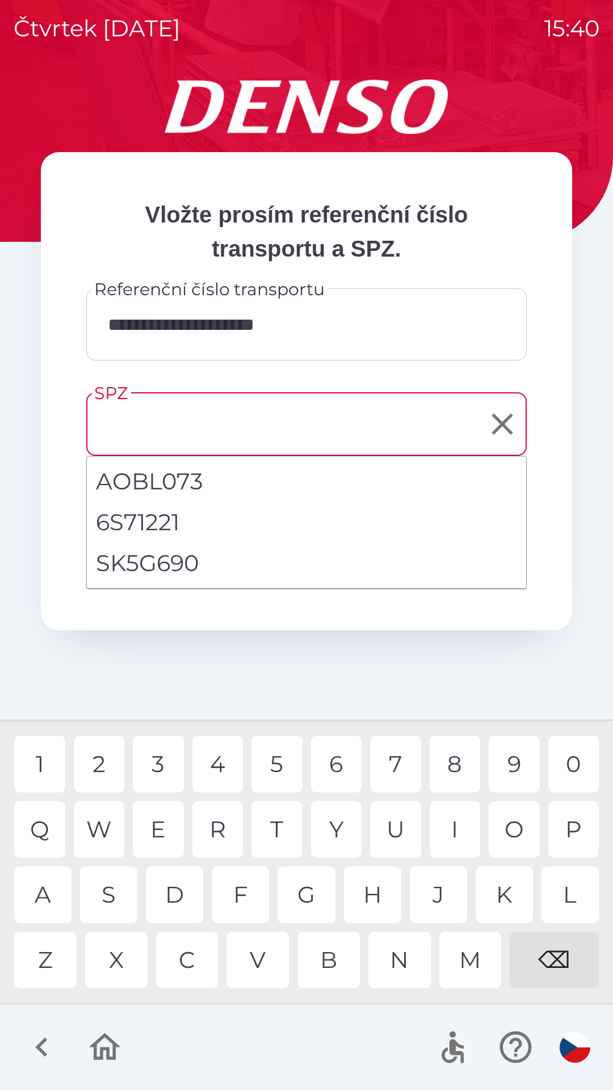
click at [190, 554] on li "SK5G690" at bounding box center [307, 563] width 440 height 41
type input "*******"
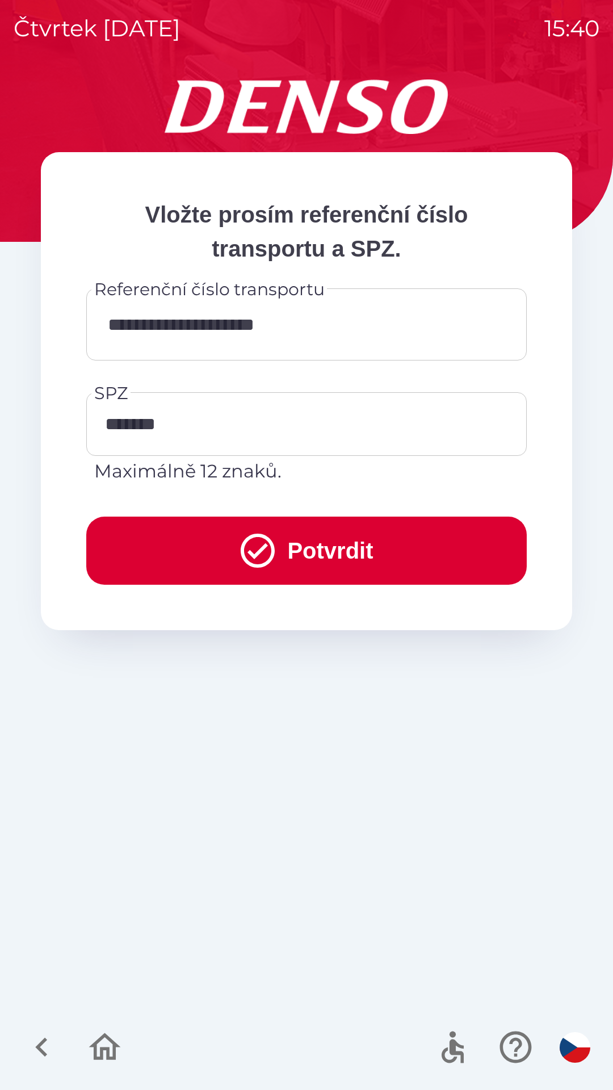
click at [295, 553] on button "Potvrdit" at bounding box center [306, 551] width 441 height 68
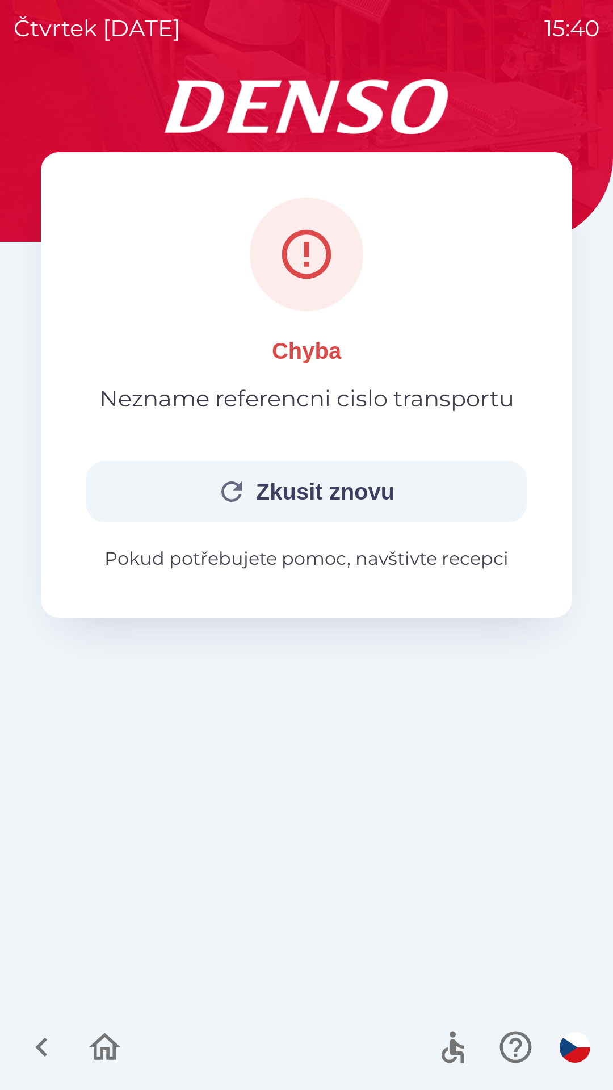
click at [240, 492] on icon "button" at bounding box center [231, 491] width 31 height 31
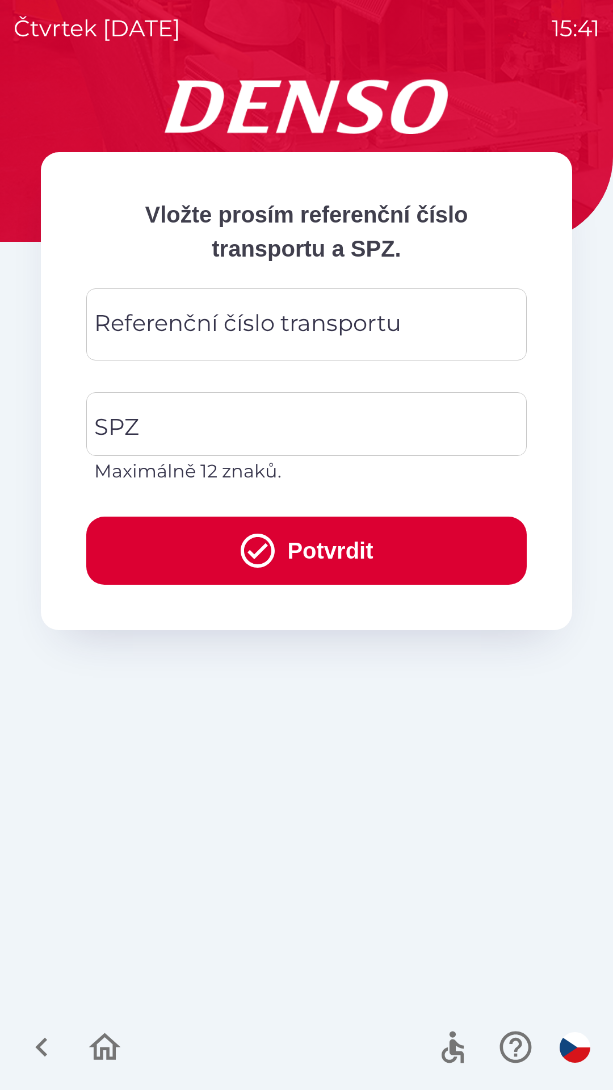
click at [280, 335] on div "Referenční číslo transportu Referenční číslo transportu" at bounding box center [306, 324] width 441 height 72
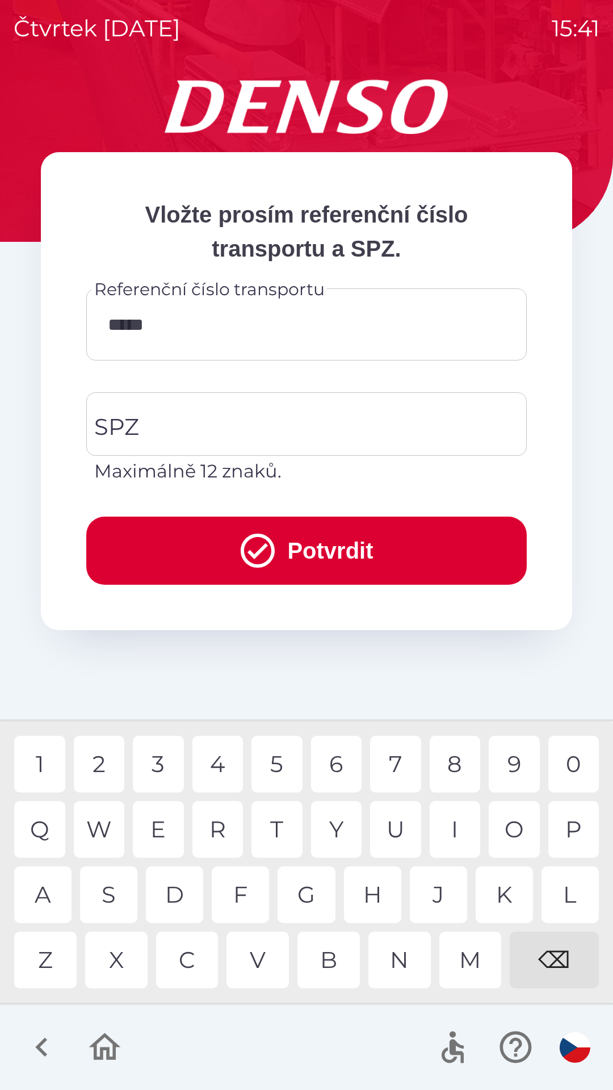
click at [405, 760] on div "7" at bounding box center [395, 764] width 51 height 57
type input "**********"
click at [265, 425] on input "SPZ" at bounding box center [297, 423] width 413 height 53
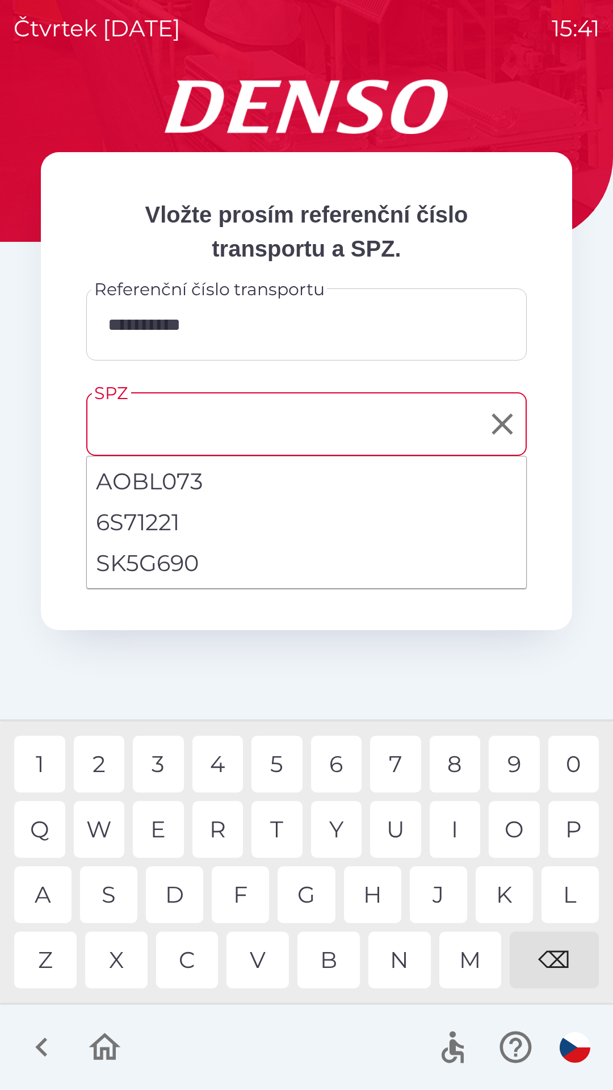
click at [198, 551] on li "SK5G690" at bounding box center [307, 563] width 440 height 41
type input "*******"
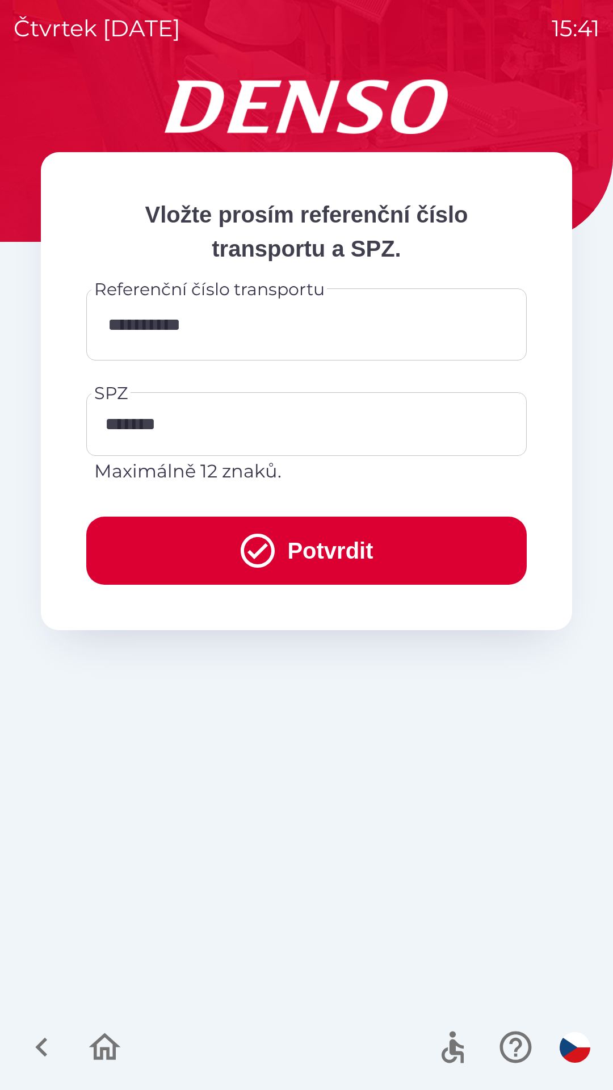
click at [302, 557] on button "Potvrdit" at bounding box center [306, 551] width 441 height 68
